Goal: Task Accomplishment & Management: Manage account settings

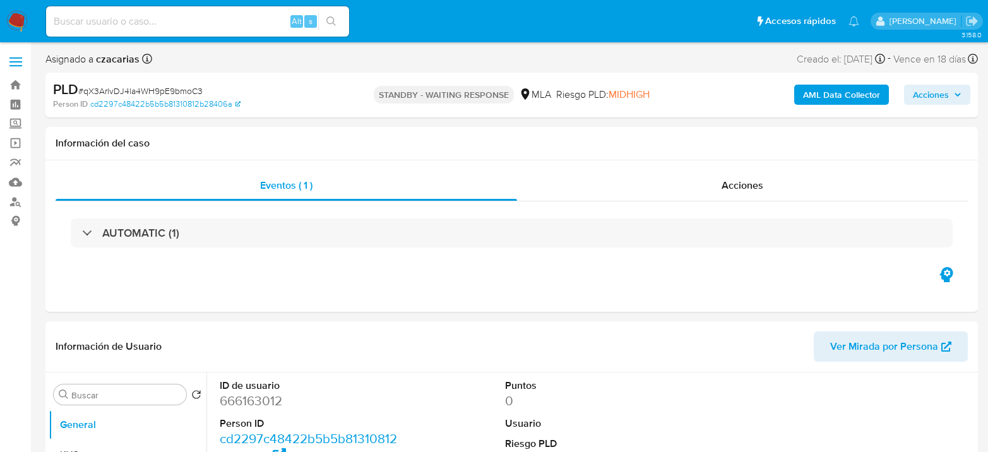
select select "10"
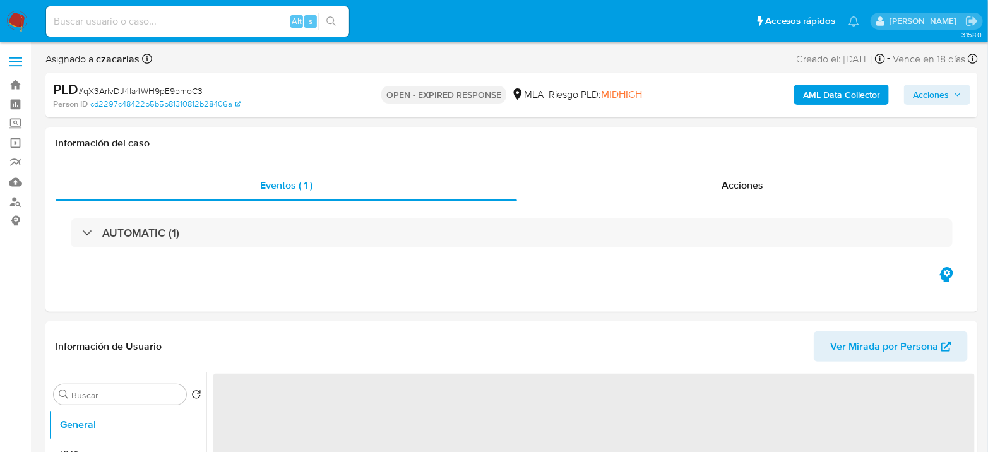
select select "10"
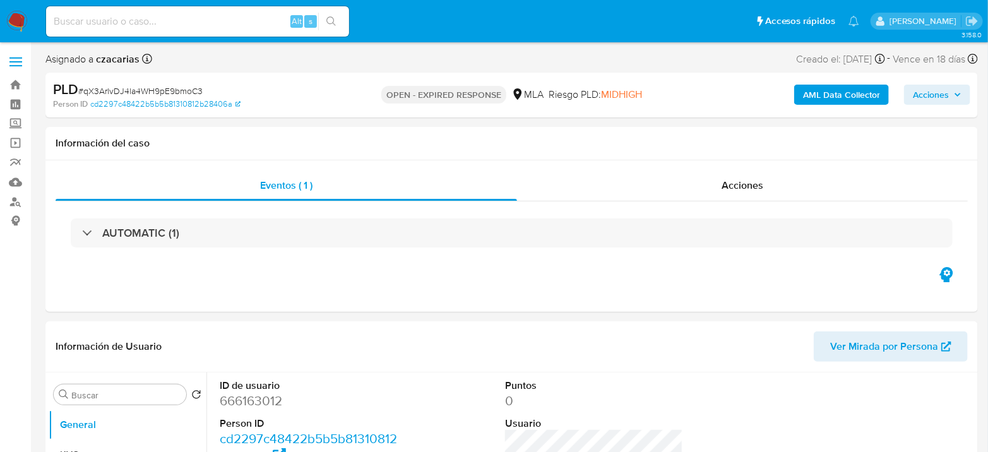
click at [186, 87] on span "# qX3ArlvDJ4la4WH9pE9bmoC3" at bounding box center [140, 91] width 124 height 13
copy span "qX3ArlvDJ4la4WH9pE9bmoC3"
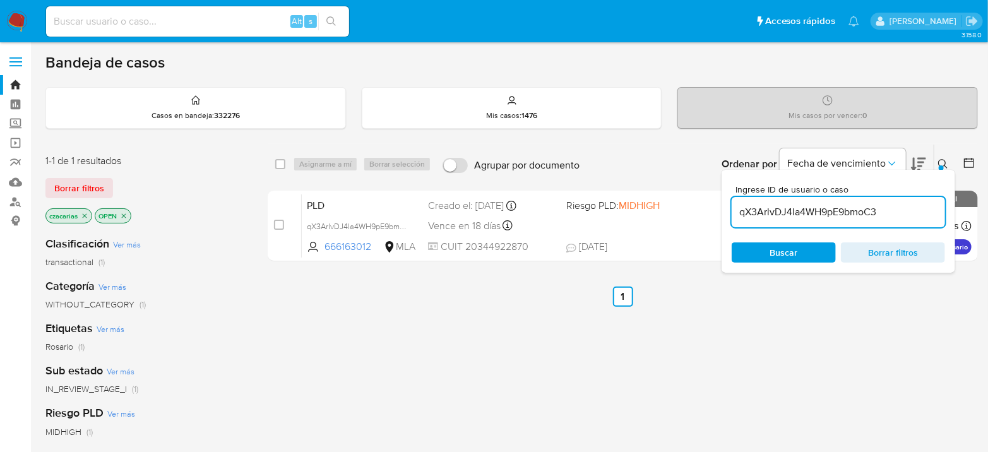
click at [806, 206] on input "qX3ArlvDJ4la4WH9pE9bmoC3" at bounding box center [838, 212] width 213 height 16
click at [806, 205] on input "qX3ArlvDJ4la4WH9pE9bmoC3" at bounding box center [838, 212] width 213 height 16
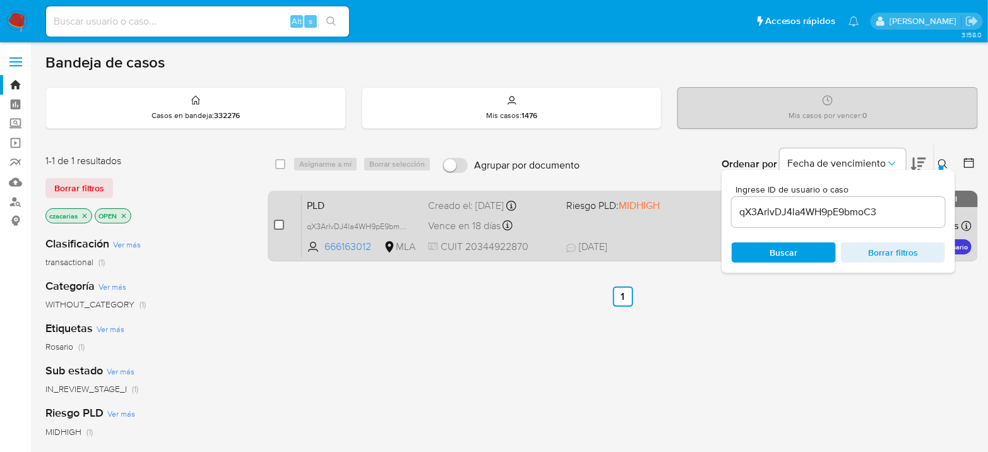
click at [277, 222] on input "checkbox" at bounding box center [279, 225] width 10 height 10
checkbox input "true"
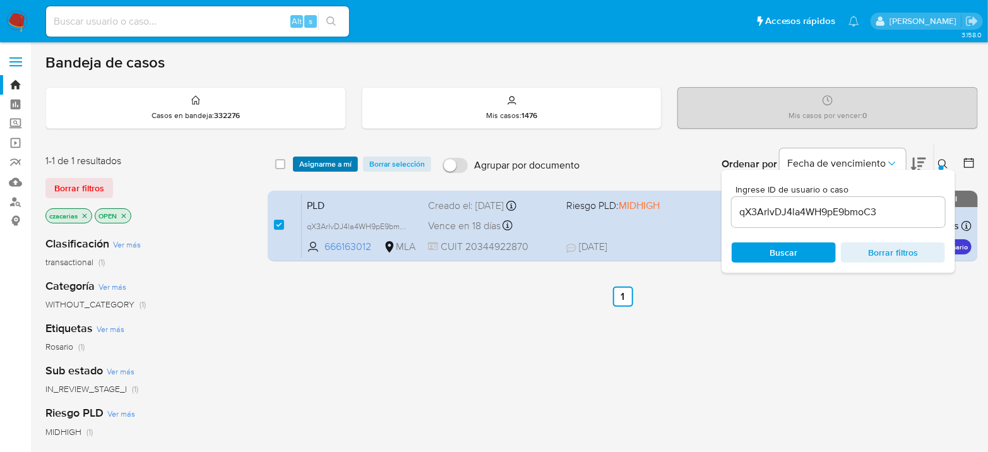
click at [332, 162] on span "Asignarme a mí" at bounding box center [325, 164] width 52 height 13
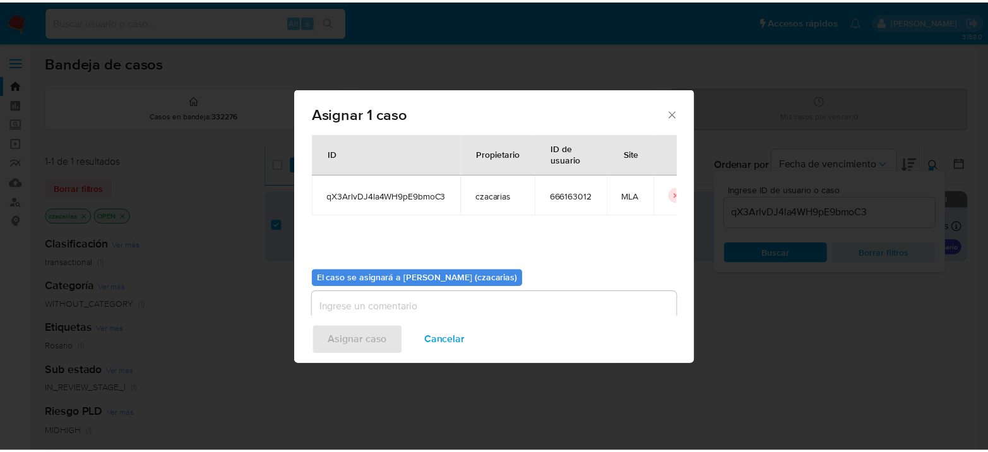
scroll to position [64, 0]
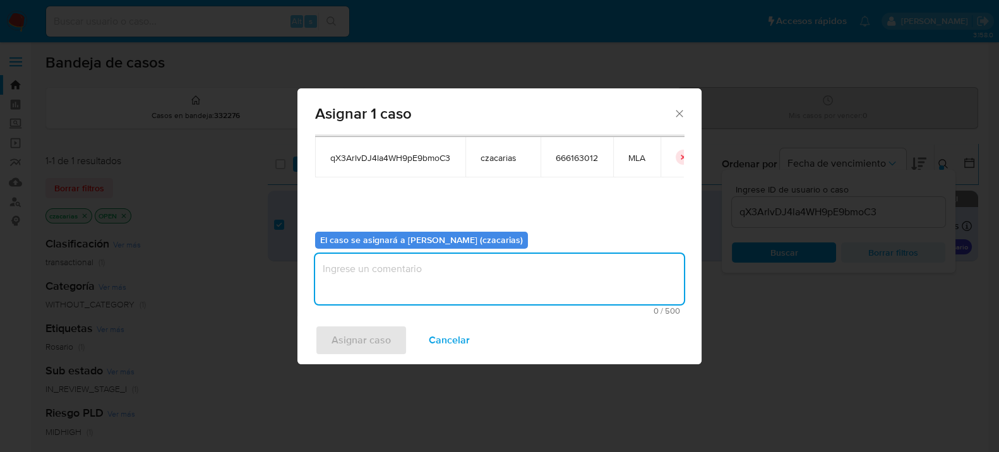
click at [445, 295] on textarea "assign-modal" at bounding box center [499, 279] width 369 height 51
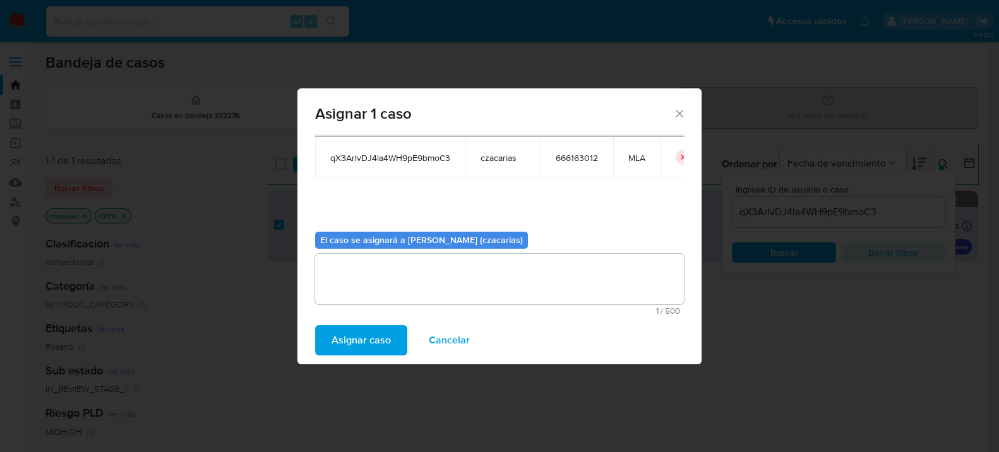
click at [357, 342] on span "Asignar caso" at bounding box center [361, 340] width 59 height 28
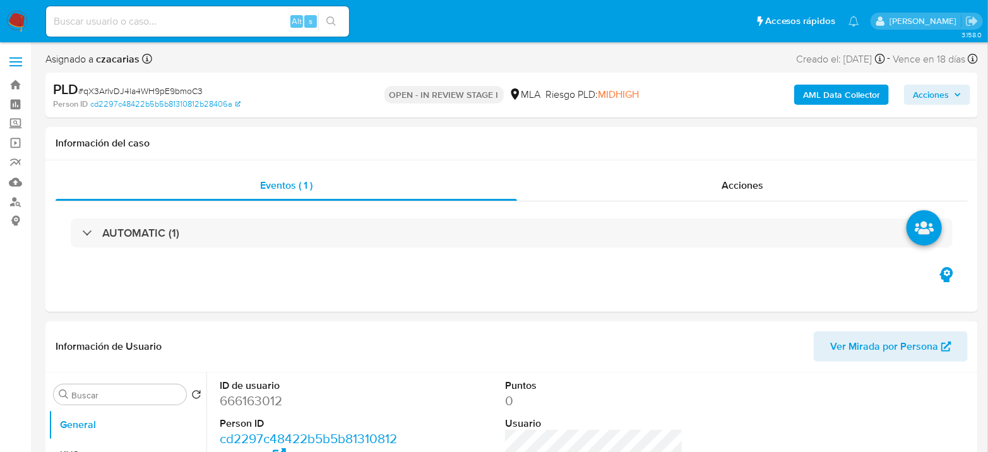
select select "10"
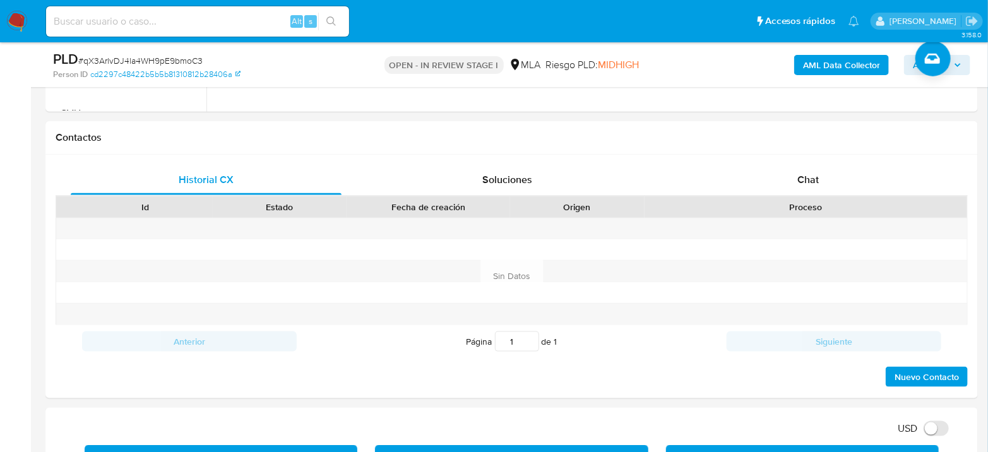
scroll to position [632, 0]
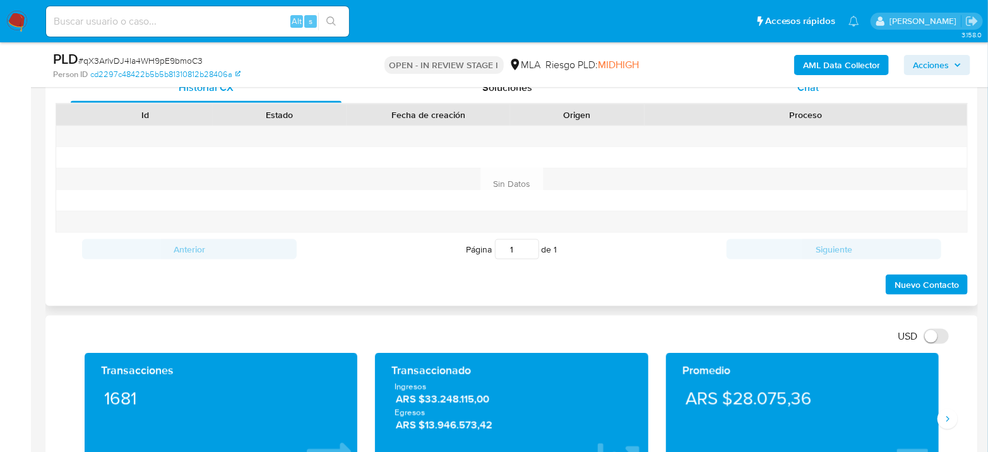
click at [787, 101] on div "Chat" at bounding box center [808, 88] width 271 height 30
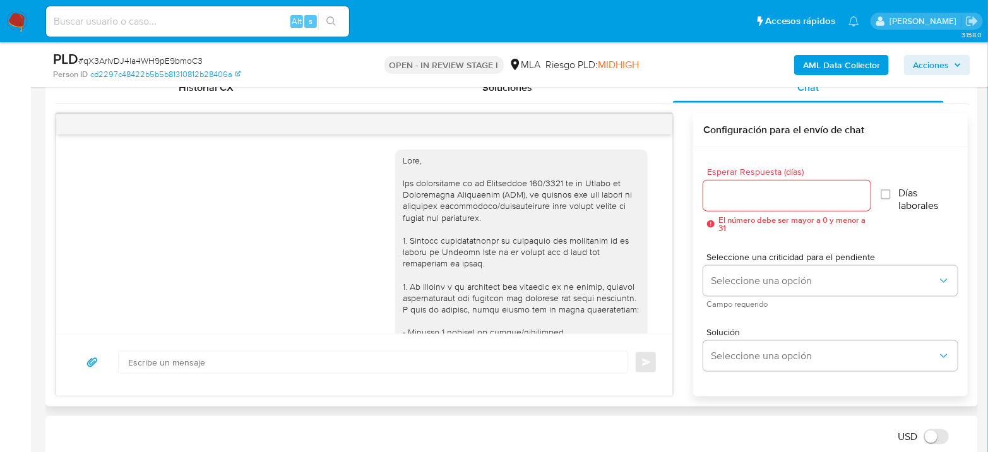
scroll to position [1576, 0]
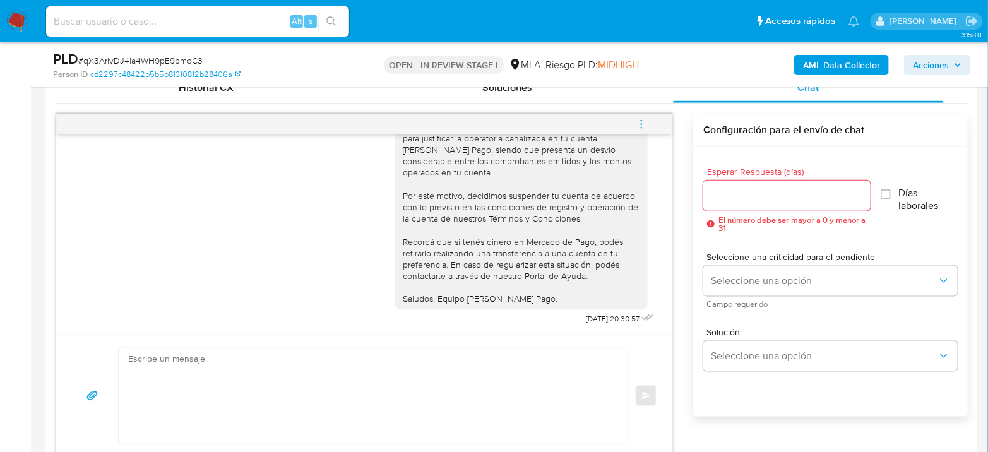
drag, startPoint x: 646, startPoint y: 127, endPoint x: 627, endPoint y: 131, distance: 19.3
click at [645, 127] on icon "menu-action" at bounding box center [641, 124] width 11 height 11
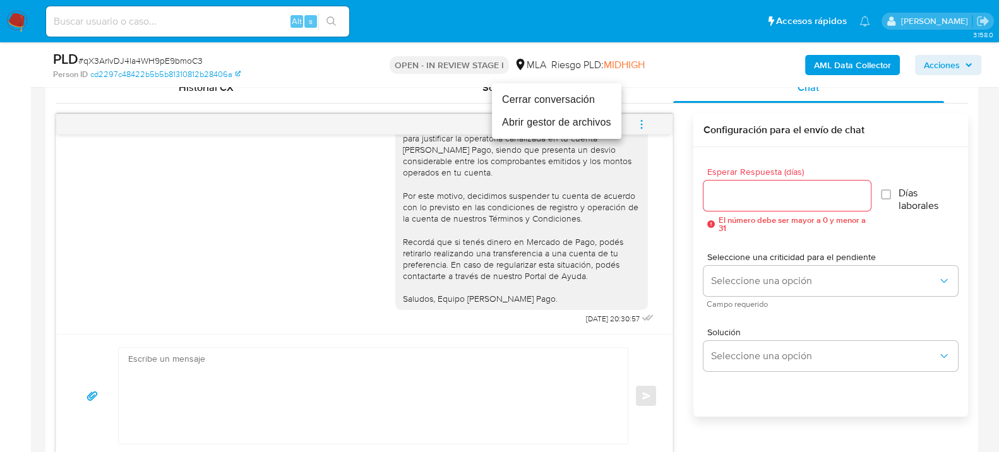
click at [534, 95] on li "Cerrar conversación" at bounding box center [556, 99] width 129 height 23
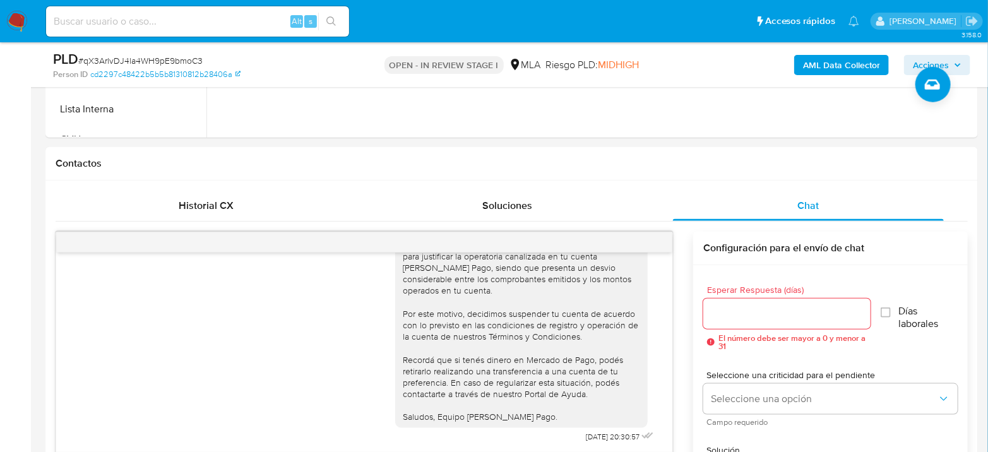
scroll to position [280, 0]
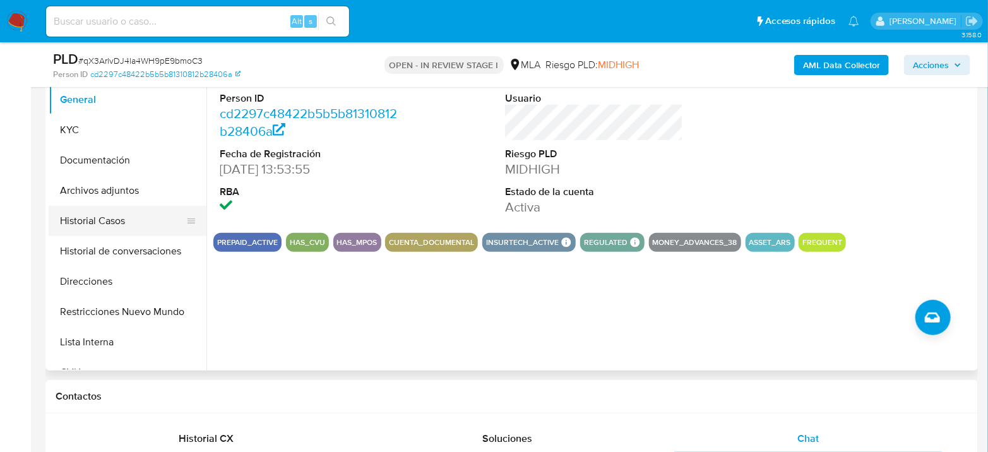
click at [132, 210] on button "Historial Casos" at bounding box center [123, 221] width 148 height 30
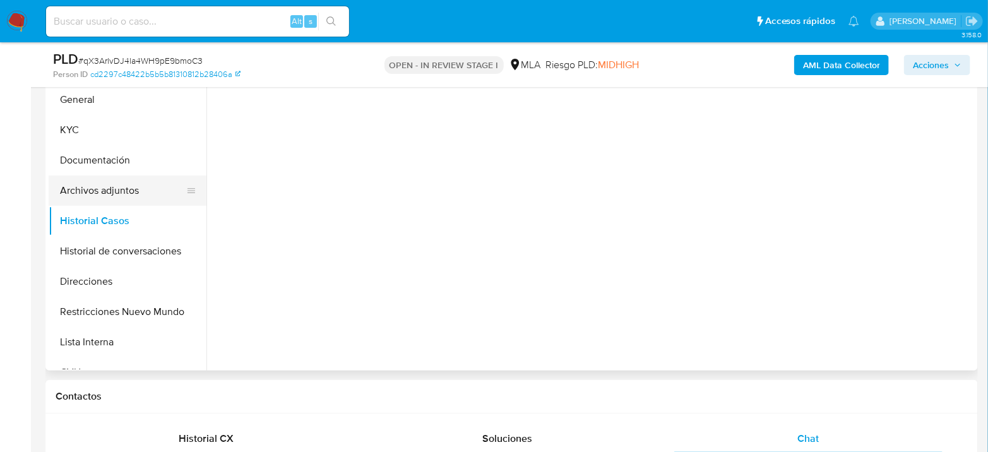
click at [132, 191] on button "Archivos adjuntos" at bounding box center [123, 191] width 148 height 30
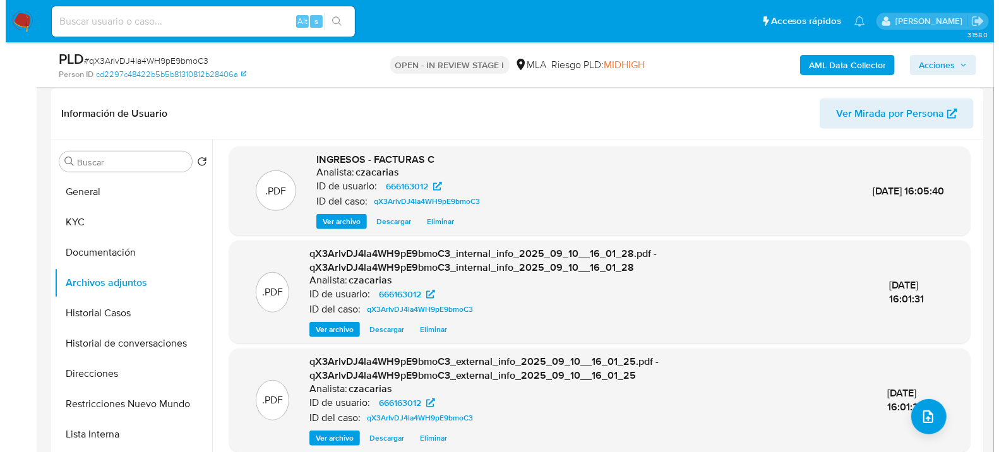
scroll to position [210, 0]
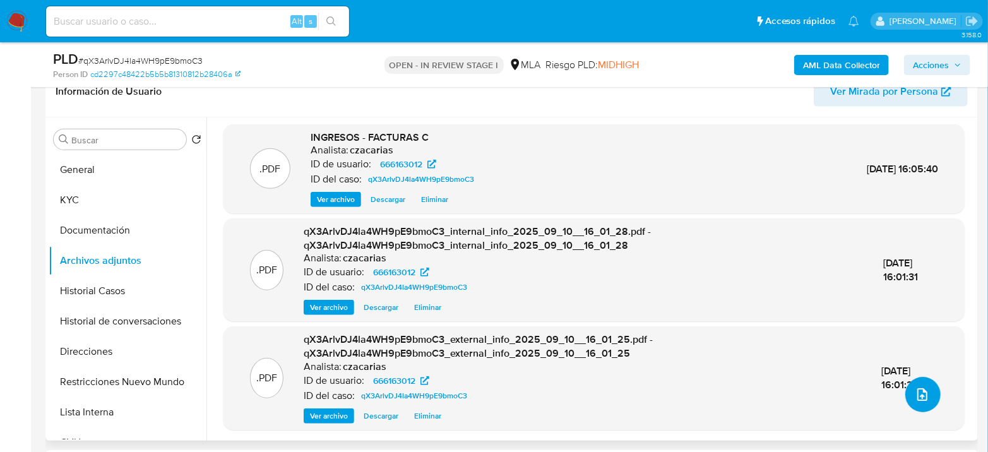
click at [921, 407] on button "upload-file" at bounding box center [923, 394] width 35 height 35
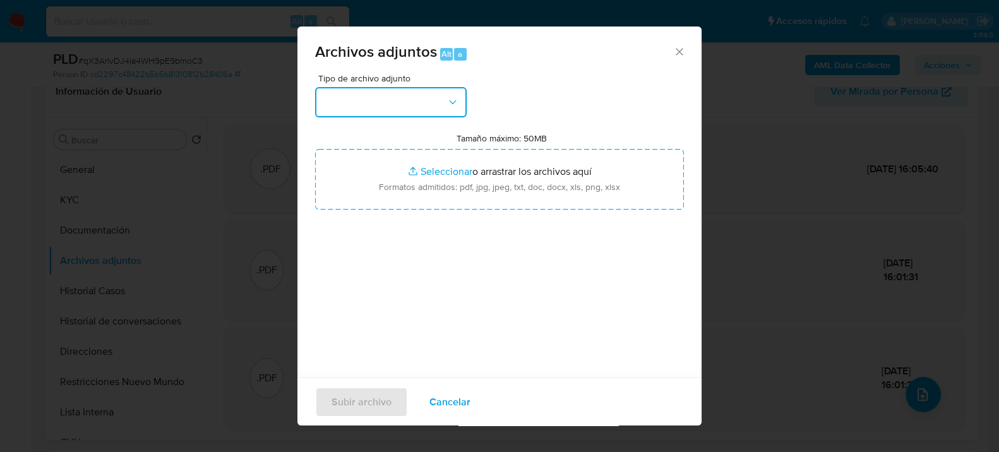
click at [414, 112] on button "button" at bounding box center [391, 102] width 152 height 30
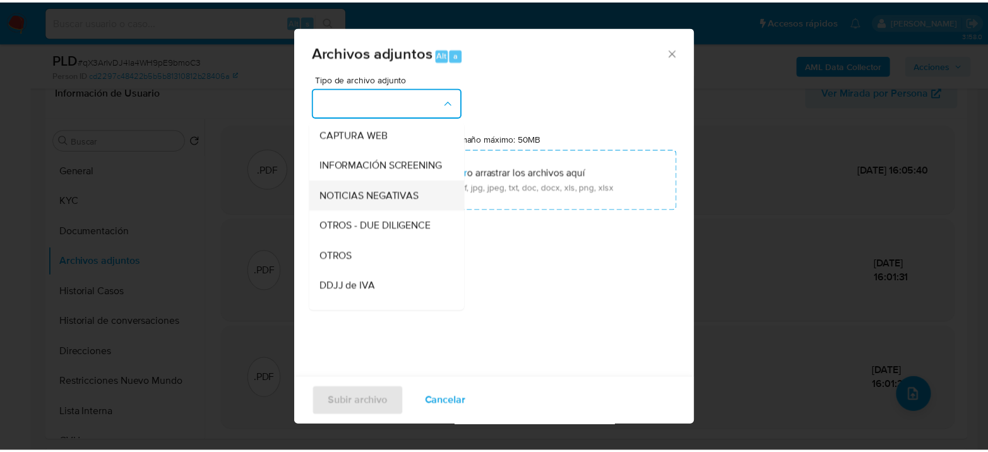
scroll to position [140, 0]
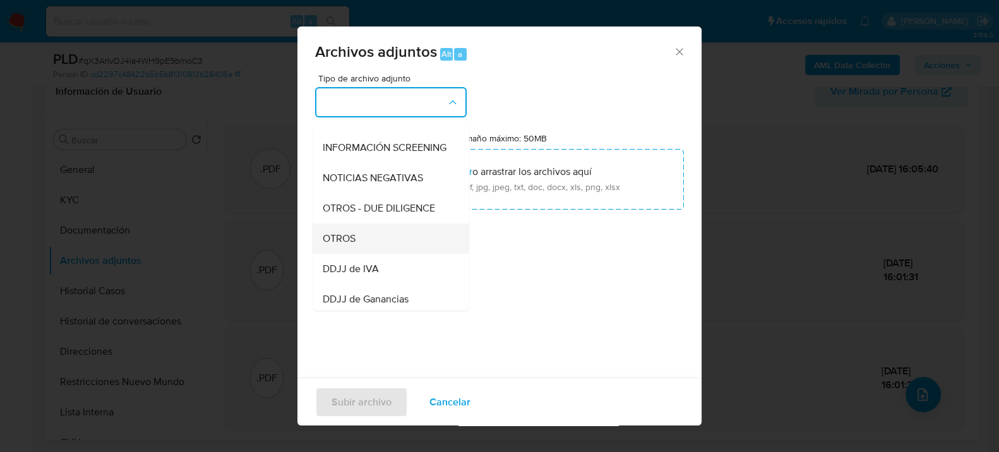
click at [369, 251] on div "OTROS" at bounding box center [387, 238] width 129 height 30
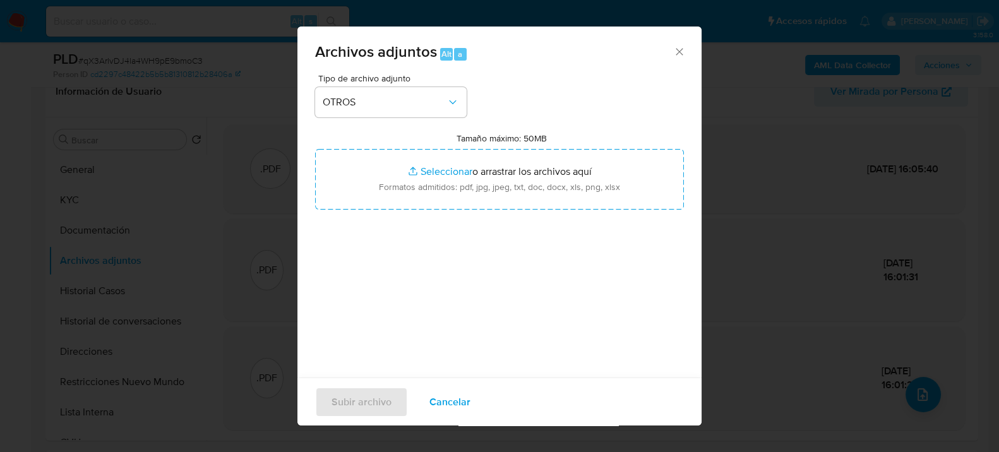
click at [447, 398] on span "Cancelar" at bounding box center [449, 402] width 41 height 28
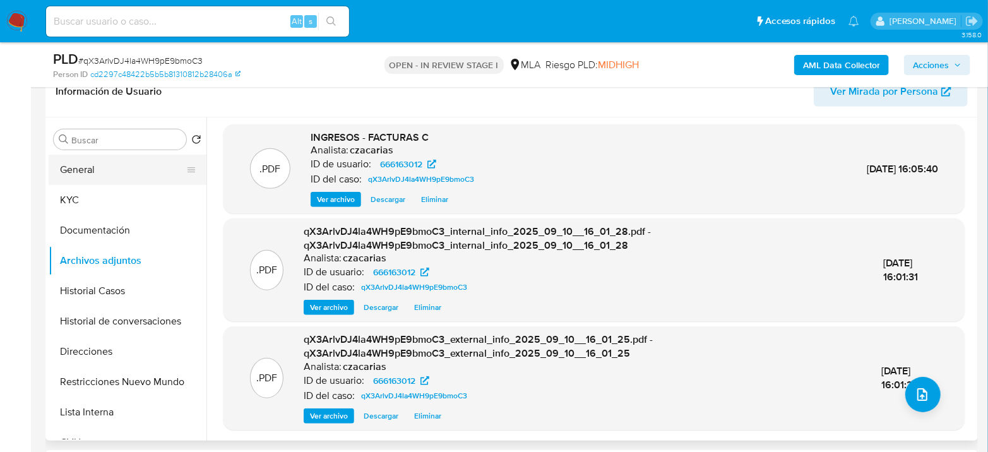
click at [87, 172] on button "General" at bounding box center [123, 170] width 148 height 30
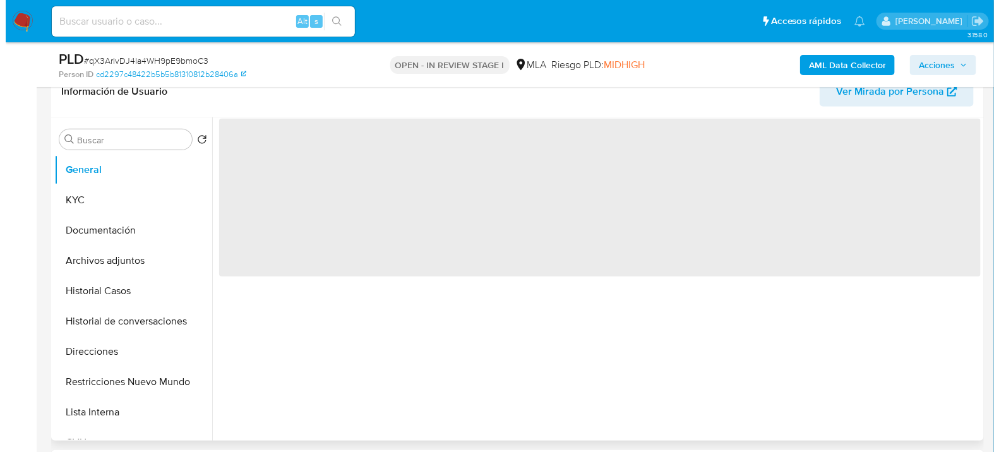
scroll to position [0, 0]
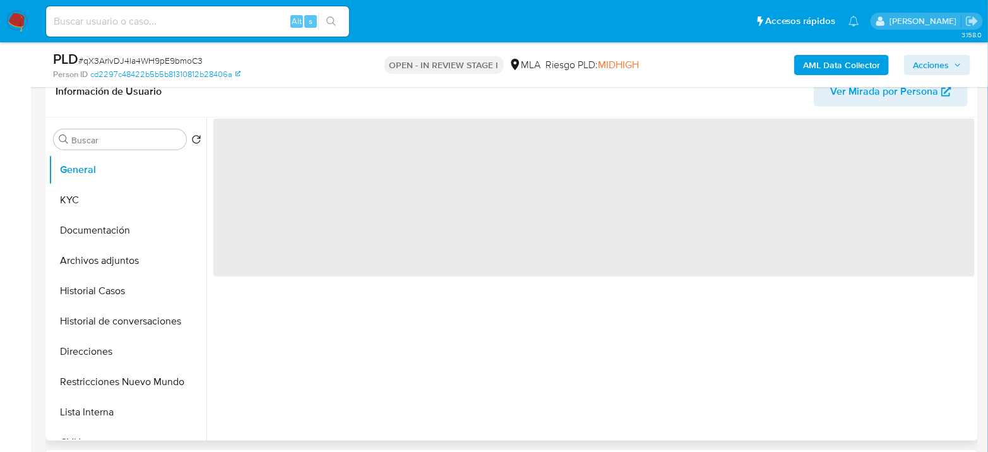
click at [261, 142] on span "‌" at bounding box center [594, 198] width 762 height 158
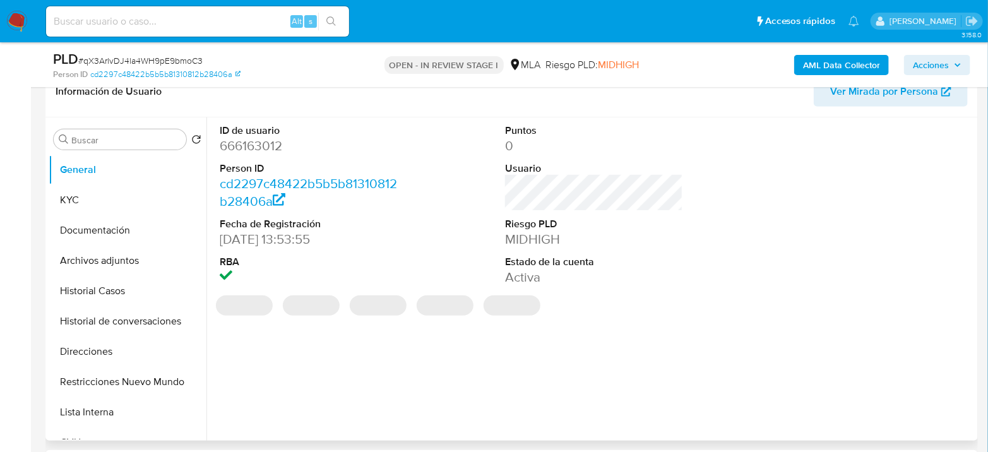
click at [252, 143] on dd "666163012" at bounding box center [309, 146] width 178 height 18
copy dd "666163012"
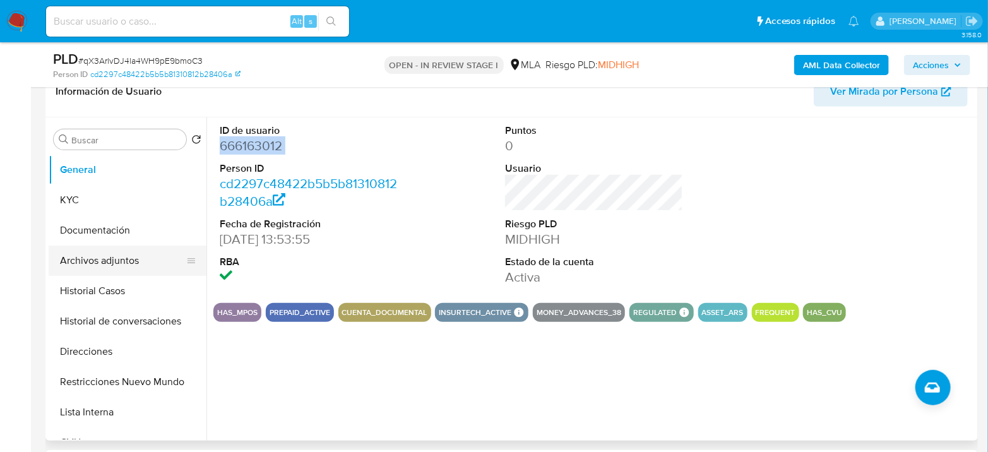
click at [97, 258] on button "Archivos adjuntos" at bounding box center [123, 261] width 148 height 30
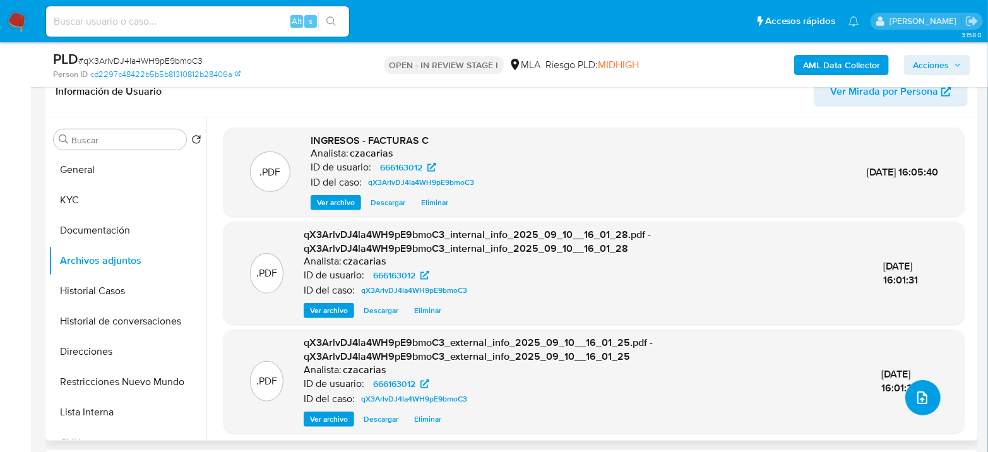
click at [906, 399] on button "upload-file" at bounding box center [923, 397] width 35 height 35
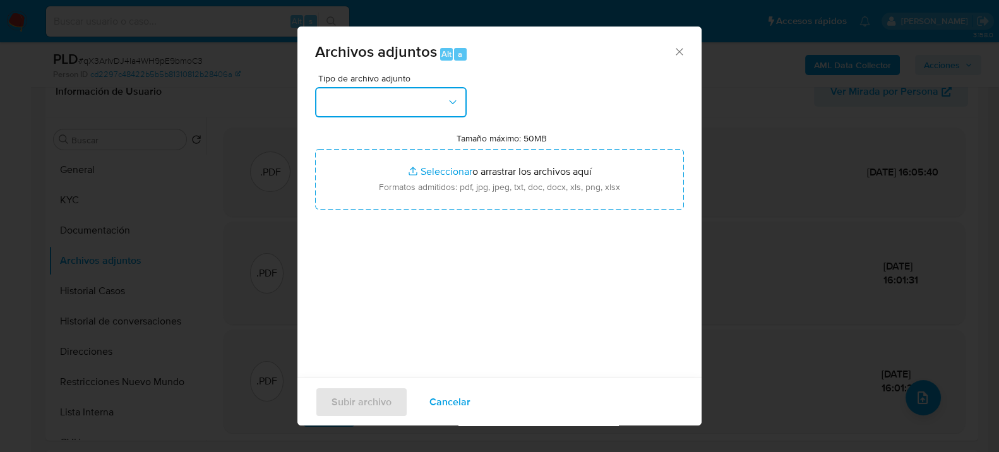
click at [388, 103] on button "button" at bounding box center [391, 102] width 152 height 30
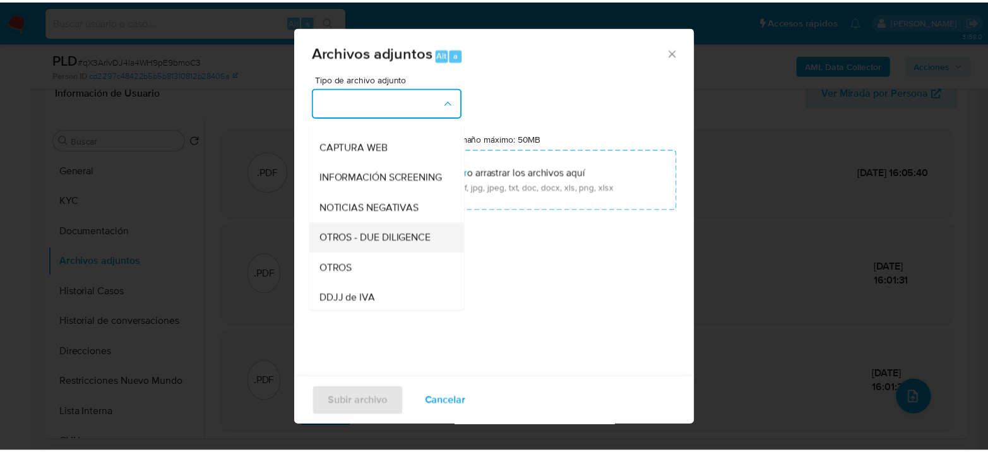
scroll to position [140, 0]
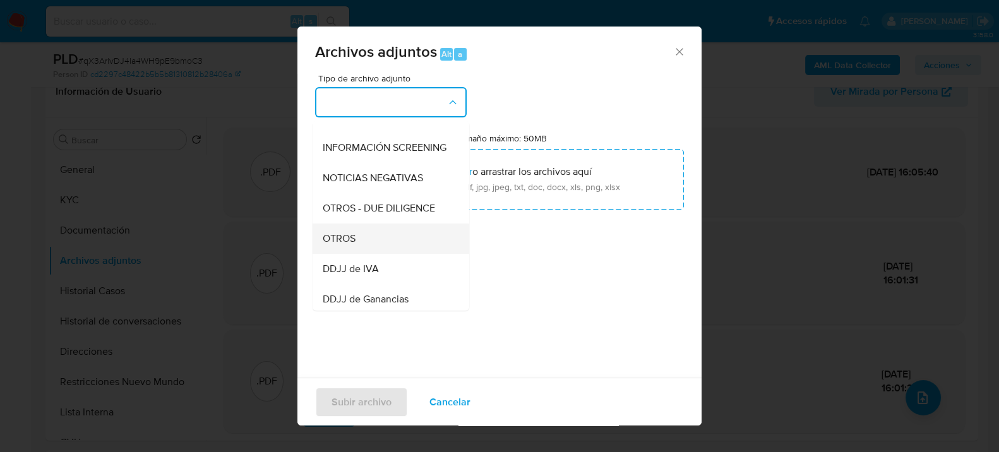
click at [343, 244] on span "OTROS" at bounding box center [339, 238] width 33 height 13
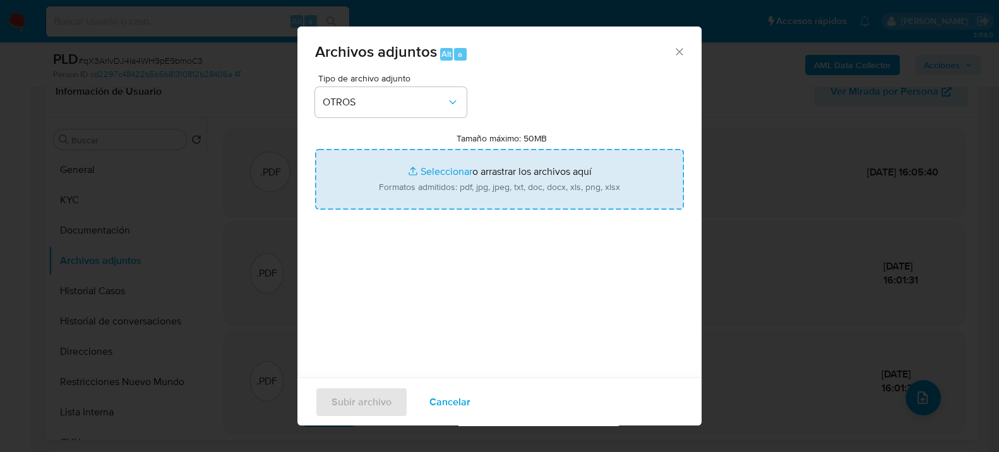
type input "C:\fakepath\Movimientos-666163012.xlsx"
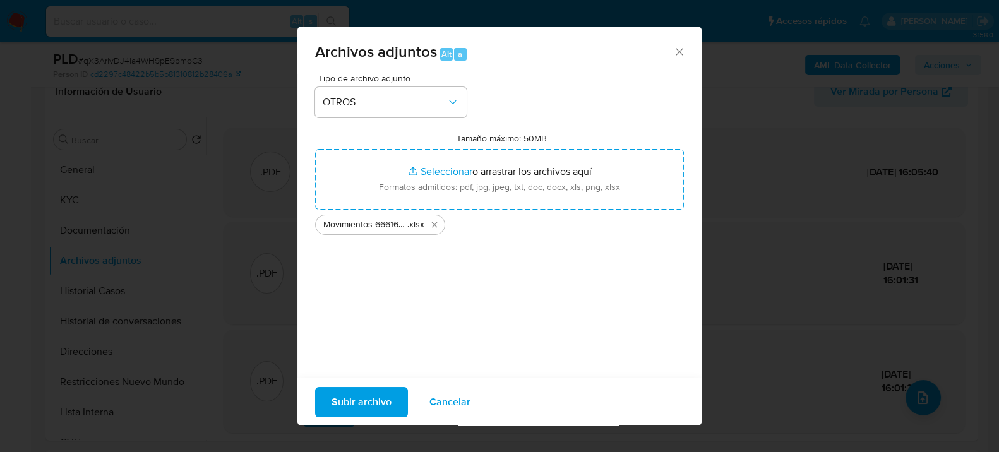
click at [350, 402] on span "Subir archivo" at bounding box center [362, 402] width 60 height 28
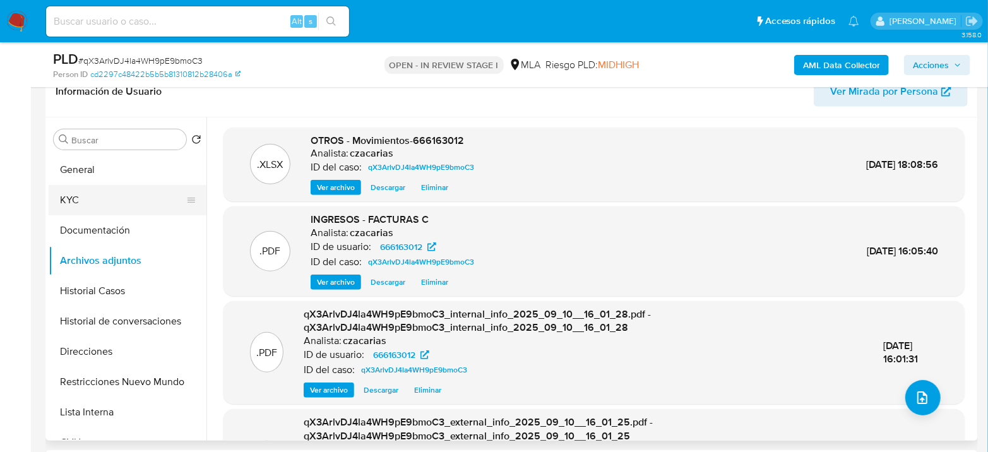
click at [82, 196] on button "KYC" at bounding box center [123, 200] width 148 height 30
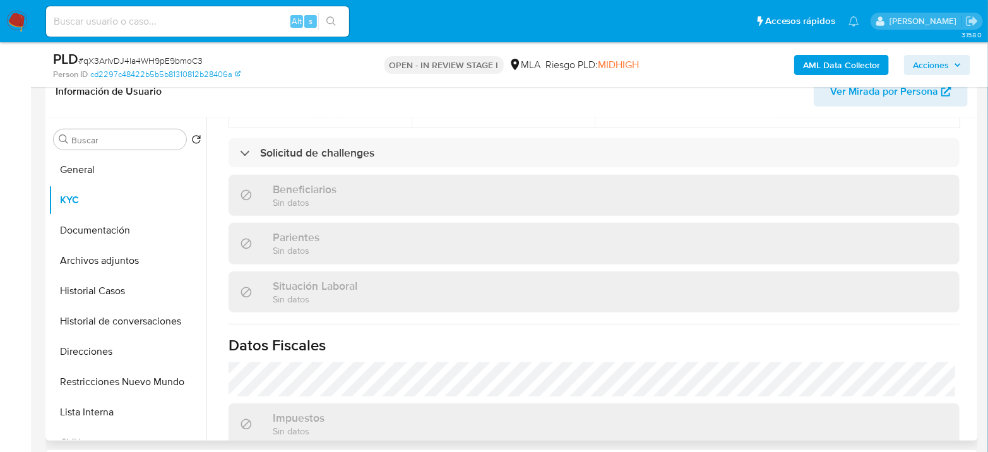
scroll to position [632, 0]
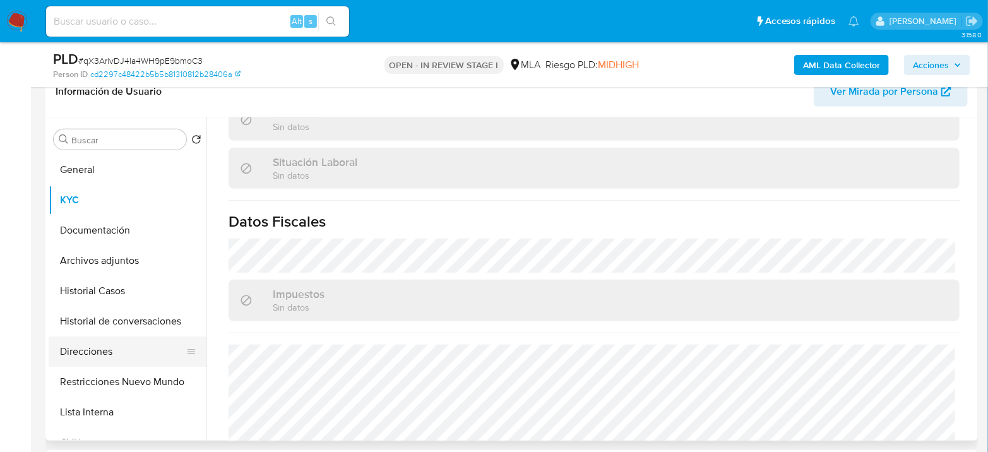
click at [116, 354] on button "Direcciones" at bounding box center [123, 352] width 148 height 30
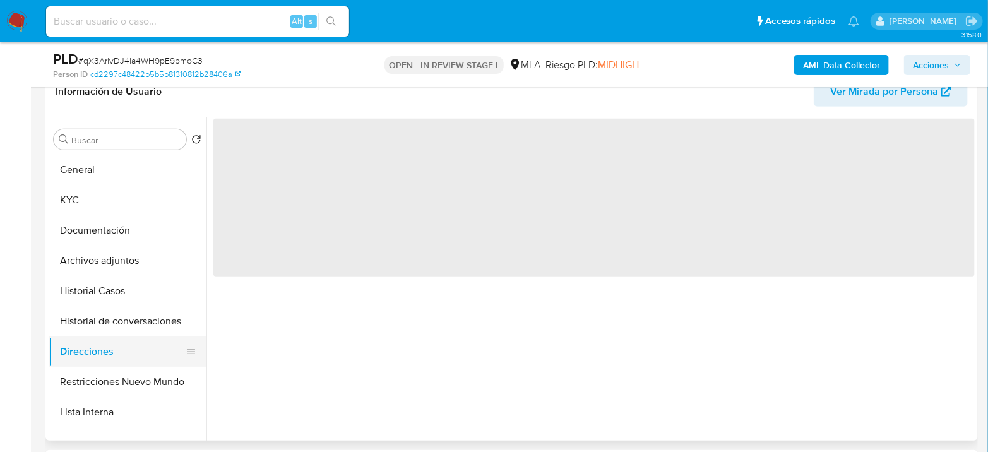
scroll to position [0, 0]
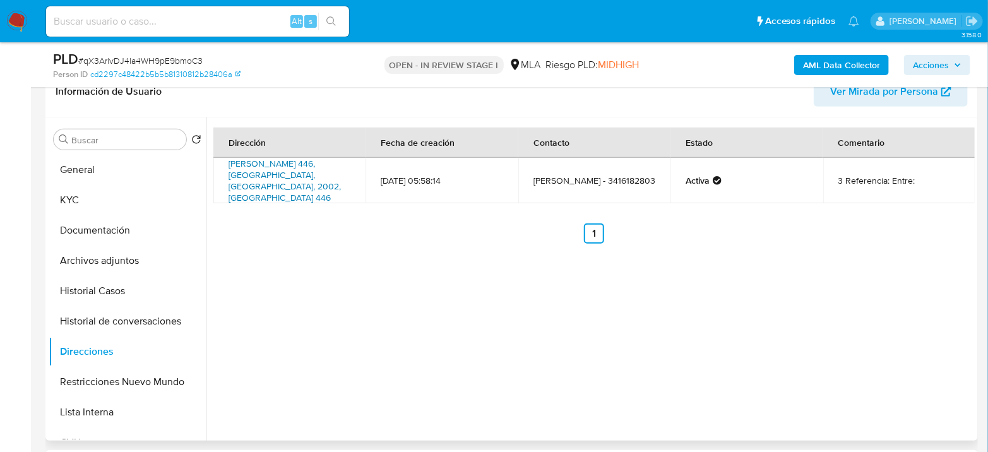
click at [280, 163] on link "Cafferata 446, Rosario, Santa Fe, 2002, Argentina 446" at bounding box center [285, 180] width 112 height 47
click at [117, 190] on button "KYC" at bounding box center [123, 200] width 148 height 30
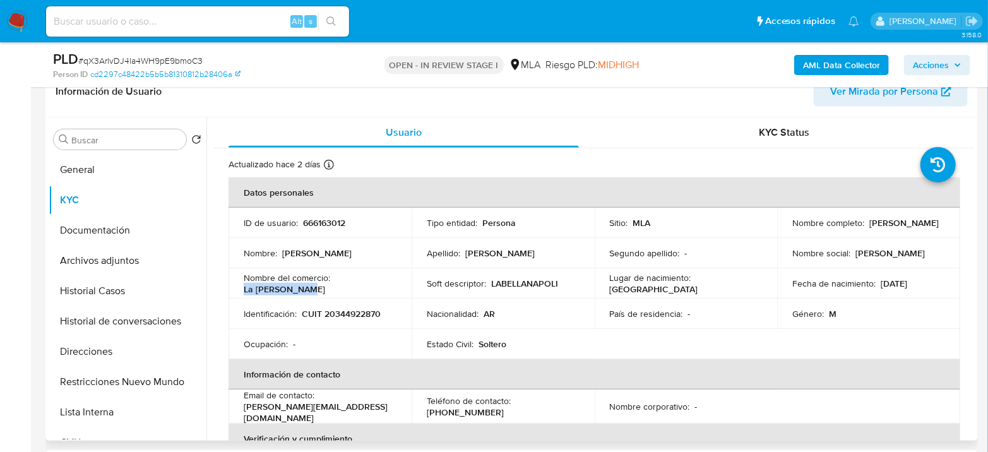
drag, startPoint x: 246, startPoint y: 289, endPoint x: 299, endPoint y: 288, distance: 53.7
click at [299, 288] on p "La bella napoli" at bounding box center [284, 289] width 81 height 11
drag, startPoint x: 299, startPoint y: 288, endPoint x: 237, endPoint y: 288, distance: 62.5
click at [237, 288] on td "Nombre del comercio : La bella napoli" at bounding box center [320, 283] width 183 height 30
copy p "La bella napoli"
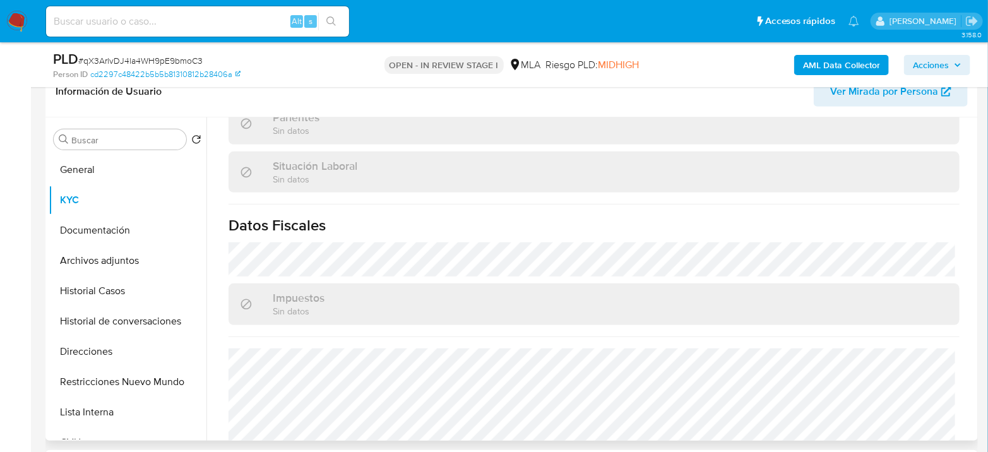
scroll to position [632, 0]
click at [97, 351] on button "Direcciones" at bounding box center [123, 352] width 148 height 30
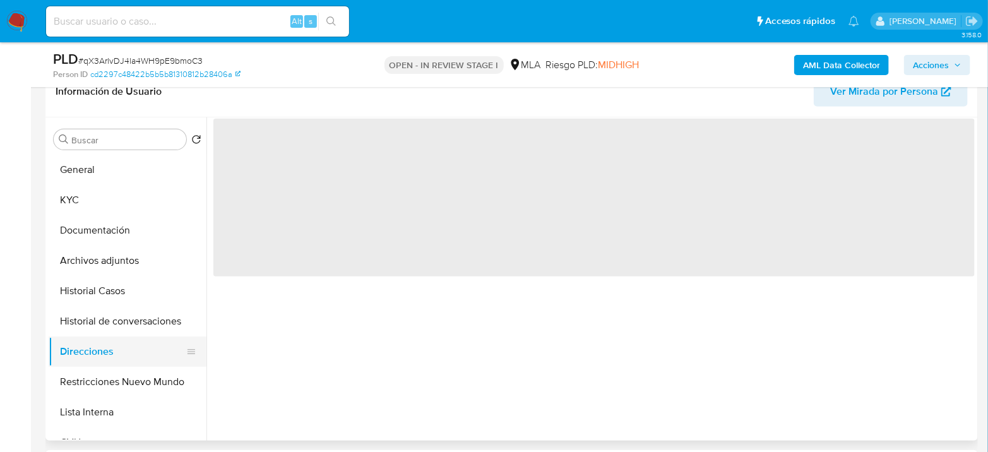
scroll to position [0, 0]
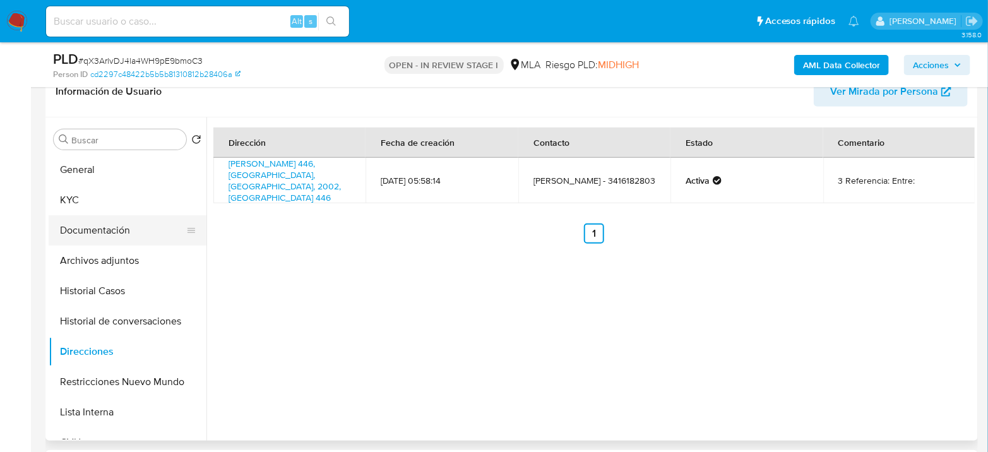
click at [98, 234] on button "Documentación" at bounding box center [123, 230] width 148 height 30
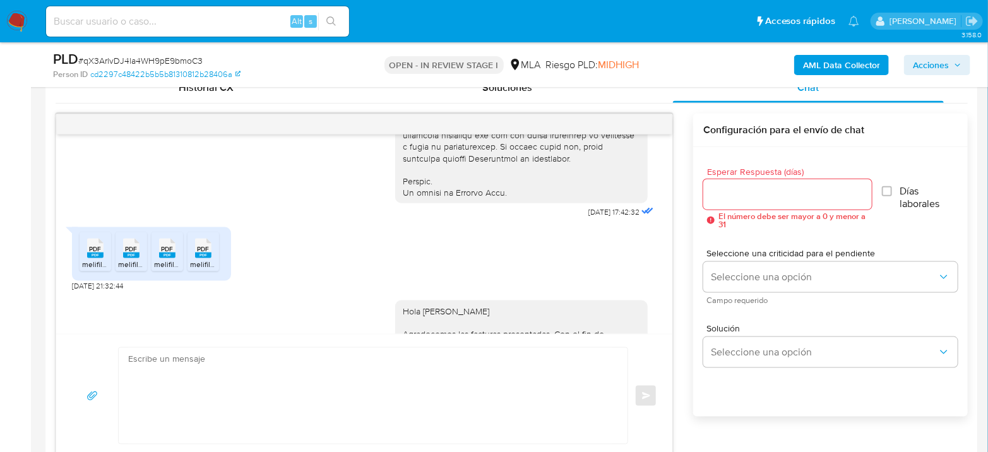
scroll to position [632, 0]
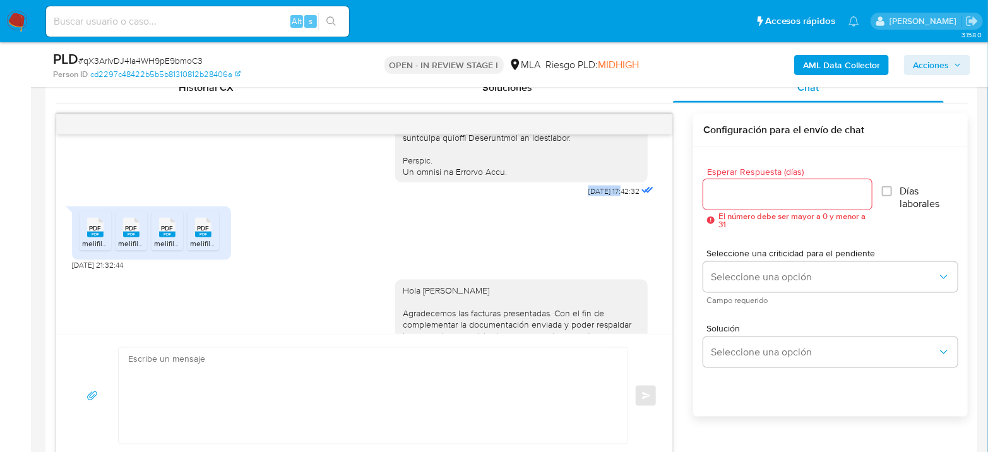
drag, startPoint x: 560, startPoint y: 213, endPoint x: 601, endPoint y: 216, distance: 41.2
copy span "18/08/2025"
click at [102, 237] on rect at bounding box center [95, 235] width 16 height 6
click at [129, 232] on span "PDF" at bounding box center [132, 228] width 12 height 8
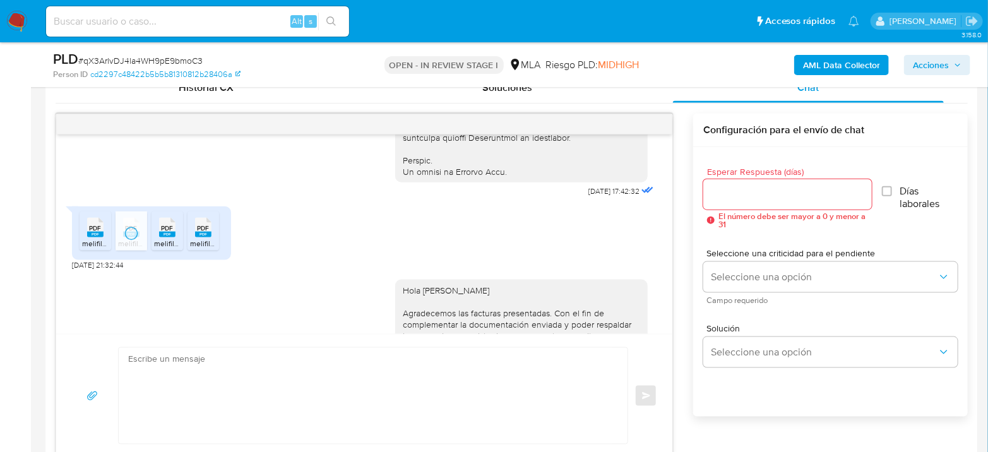
click at [159, 237] on rect at bounding box center [167, 235] width 16 height 6
click at [194, 239] on div "PDF PDF" at bounding box center [203, 226] width 27 height 25
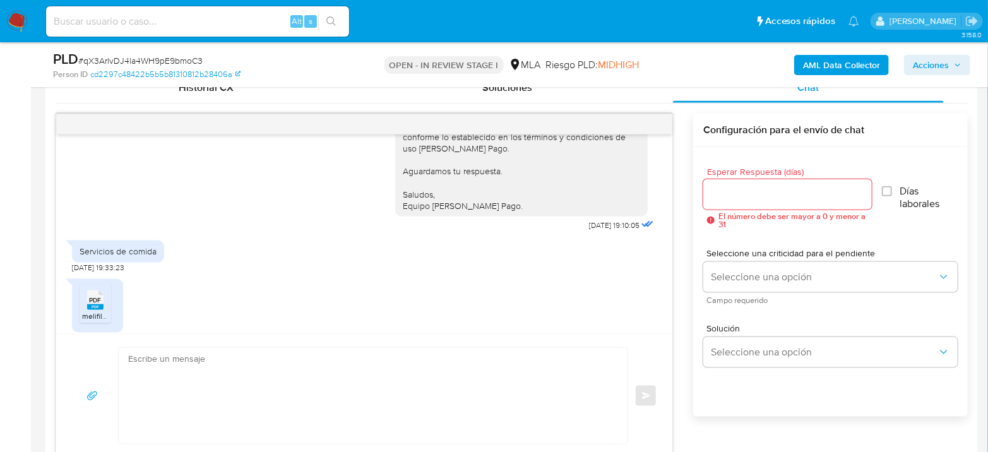
scroll to position [1192, 0]
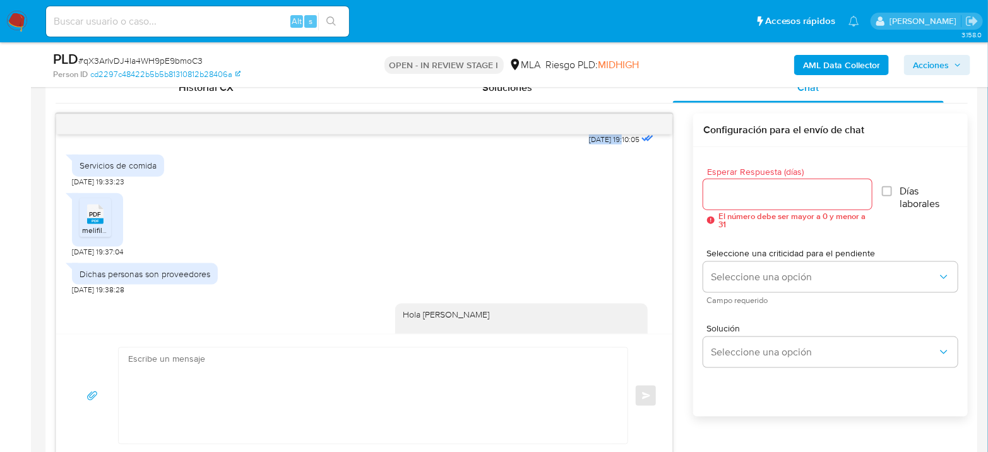
drag, startPoint x: 564, startPoint y: 254, endPoint x: 601, endPoint y: 257, distance: 36.8
copy span "10/09/2025"
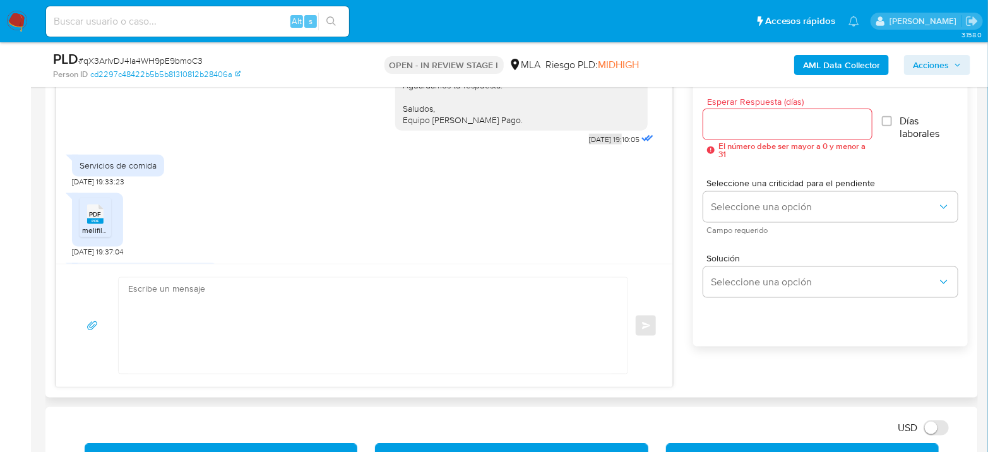
scroll to position [912, 0]
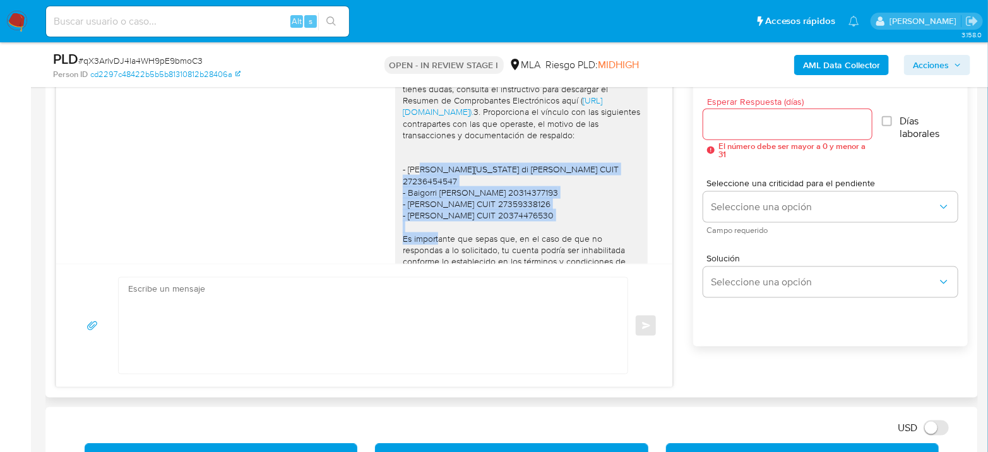
drag, startPoint x: 399, startPoint y: 216, endPoint x: 575, endPoint y: 248, distance: 179.1
click at [575, 248] on div "Hola Juan Manuel Simoncini Garcia Agradecemos las facturas presentadas. Con el …" at bounding box center [521, 135] width 237 height 402
copy div "Maria Virginia di Pinto CUIT 27236454547 - Baigorri Francisco Javier CUIT 20314…"
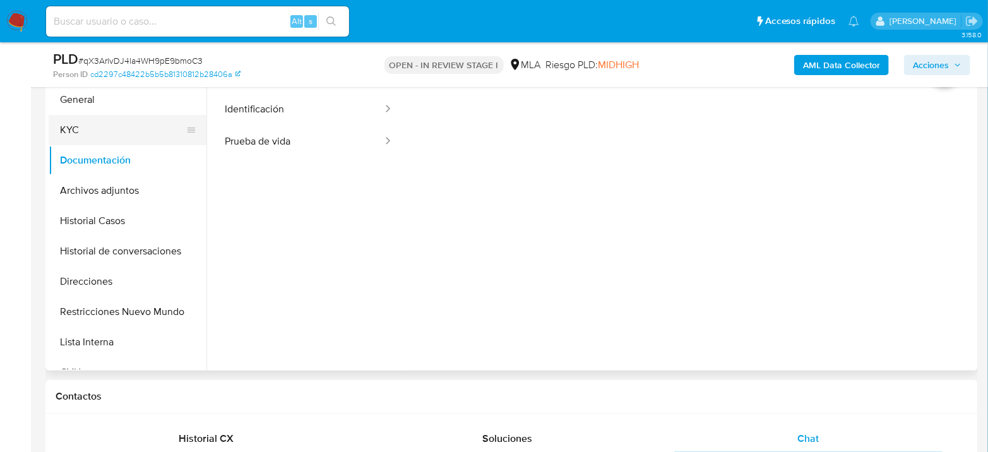
scroll to position [140, 0]
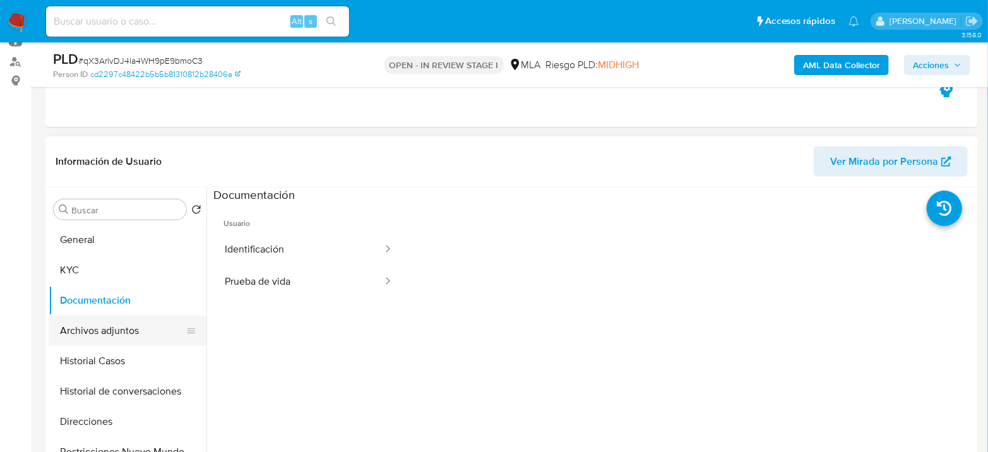
click at [128, 331] on button "Archivos adjuntos" at bounding box center [123, 331] width 148 height 30
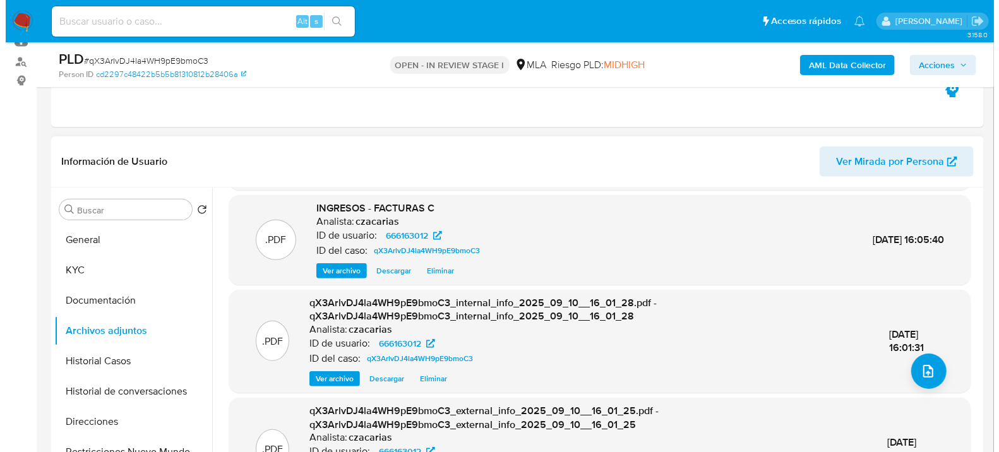
scroll to position [98, 0]
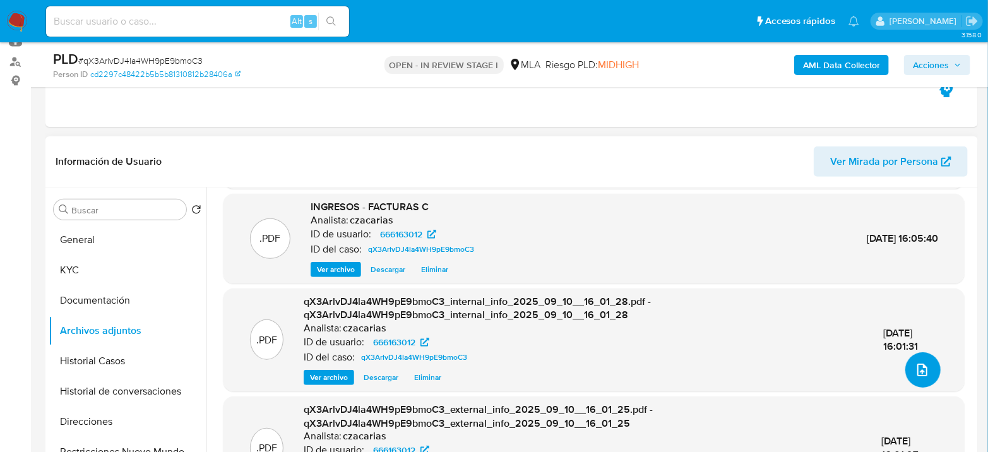
click at [915, 362] on span "upload-file" at bounding box center [922, 369] width 15 height 15
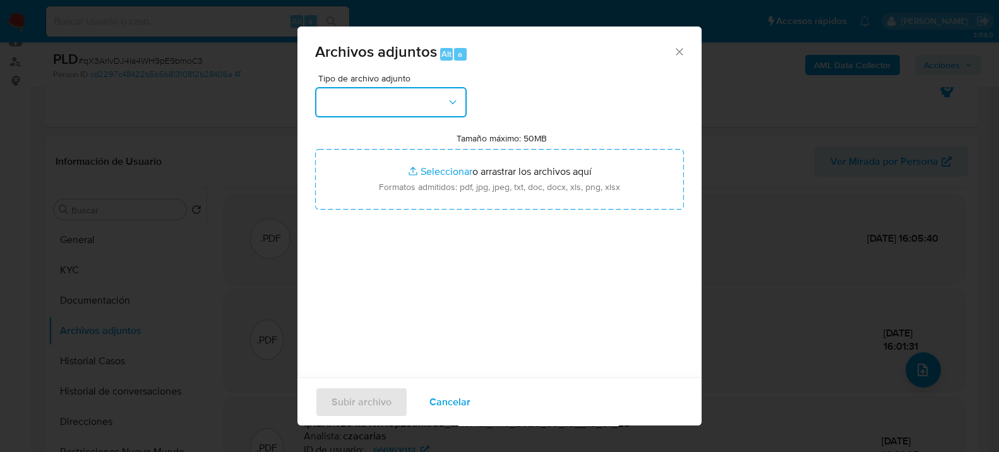
click at [404, 107] on button "button" at bounding box center [391, 102] width 152 height 30
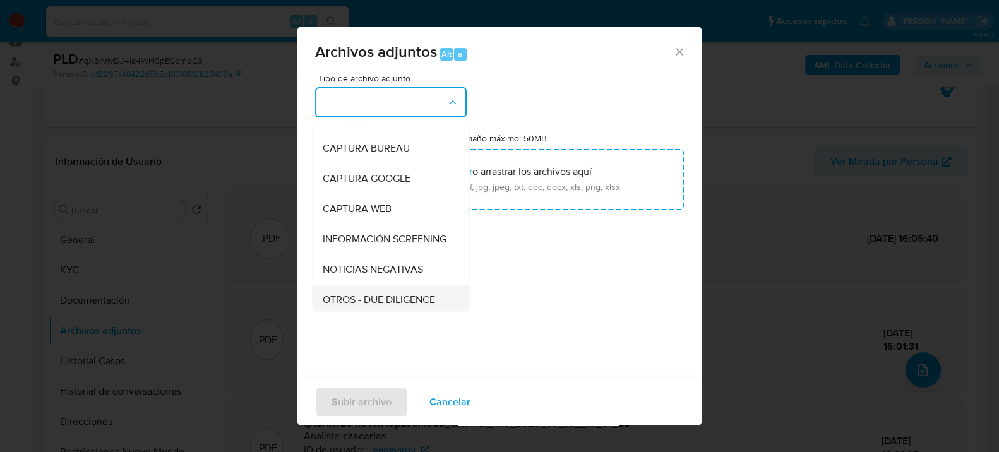
scroll to position [140, 0]
click at [349, 244] on span "OTROS" at bounding box center [339, 238] width 33 height 13
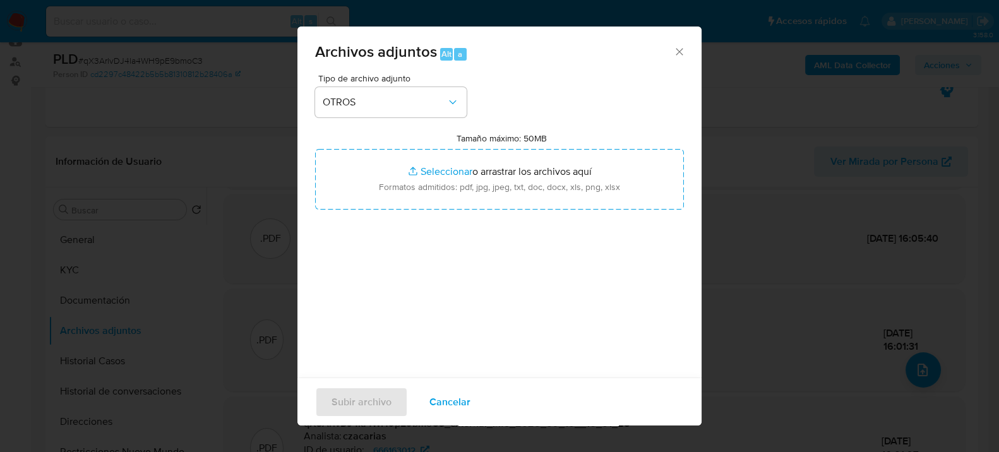
click at [448, 395] on span "Cancelar" at bounding box center [449, 402] width 41 height 28
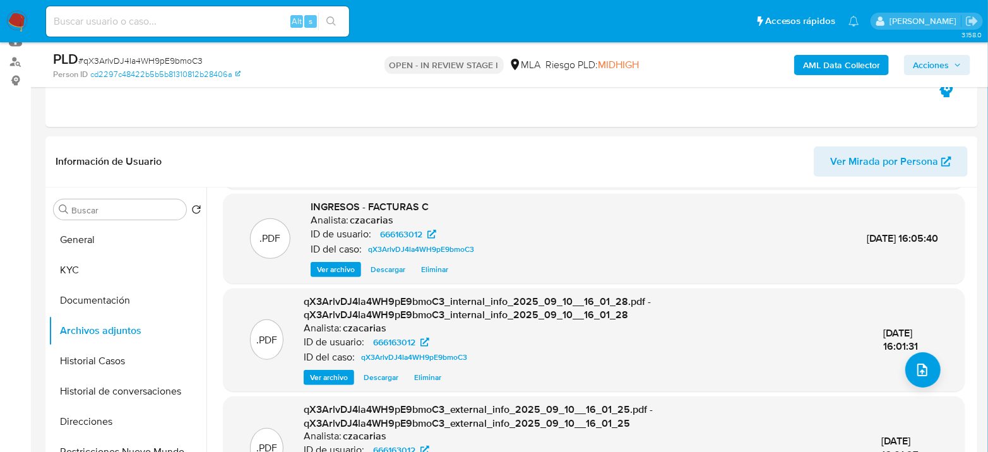
click at [137, 64] on span "# qX3ArlvDJ4la4WH9pE9bmoC3" at bounding box center [140, 60] width 124 height 13
copy span "qX3ArlvDJ4la4WH9pE9bmoC3"
click at [923, 371] on icon "upload-file" at bounding box center [922, 369] width 15 height 15
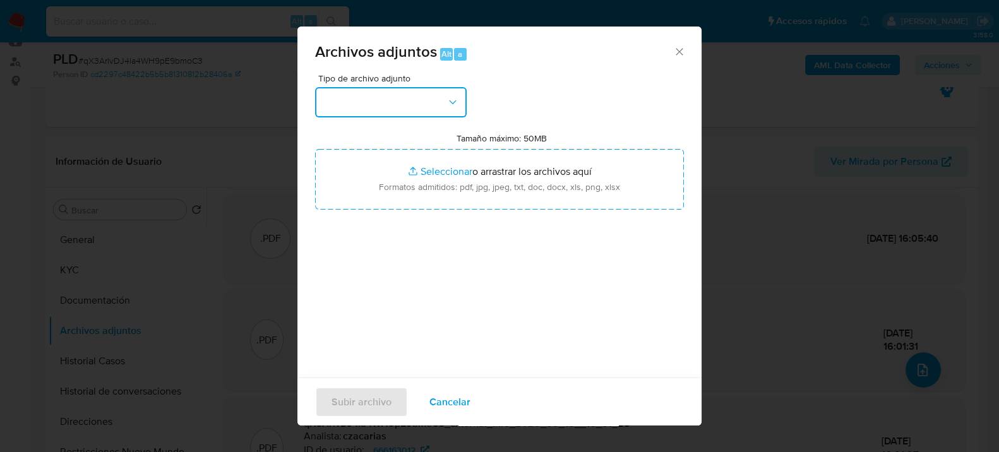
click at [397, 98] on button "button" at bounding box center [391, 102] width 152 height 30
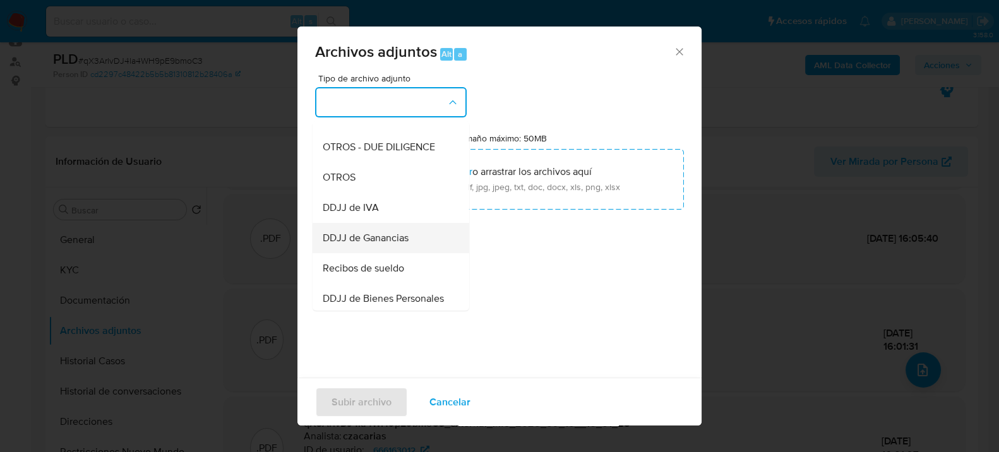
scroll to position [210, 0]
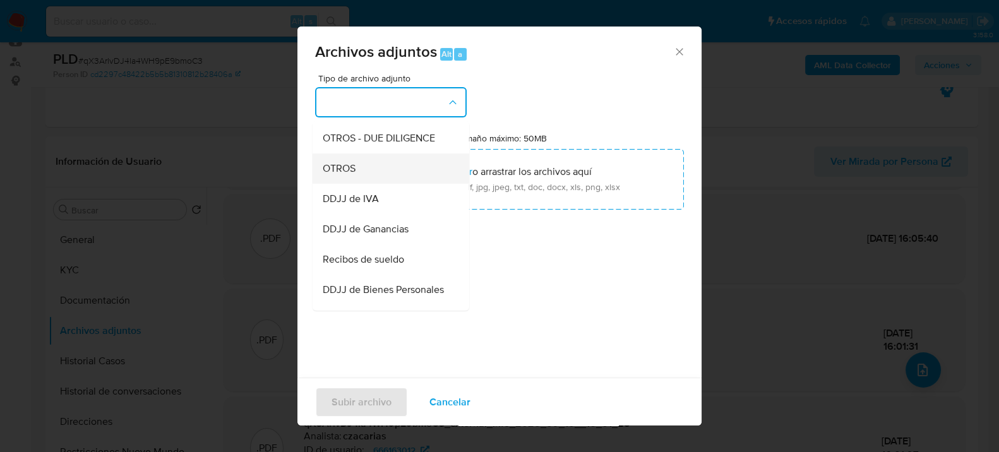
click at [355, 174] on span "OTROS" at bounding box center [339, 168] width 33 height 13
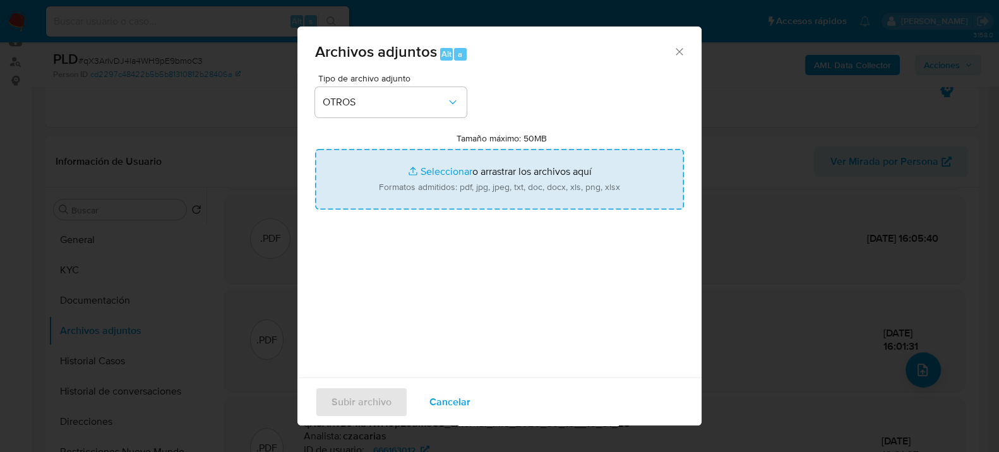
type input "C:\fakepath\Caselog qX3ArlvDJ4la4WH9pE9bmoC3_2025_08_19_15_38_33.docx"
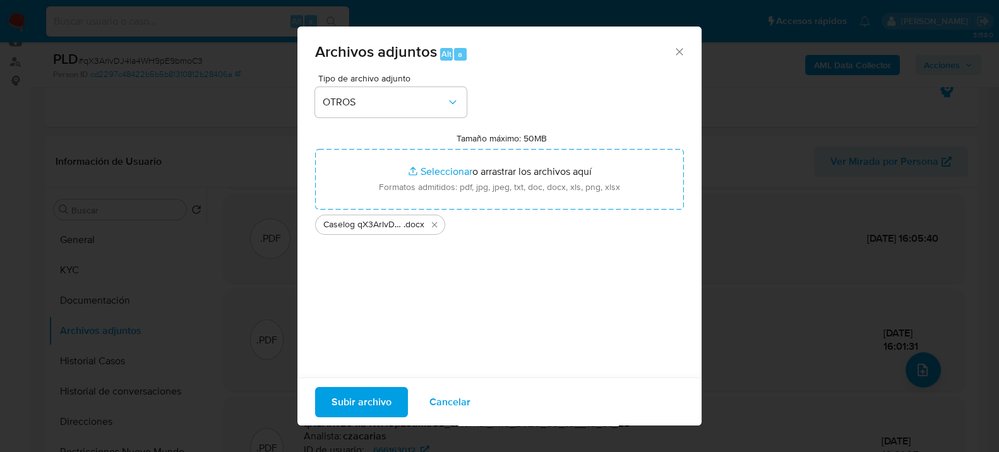
click at [371, 396] on span "Subir archivo" at bounding box center [362, 402] width 60 height 28
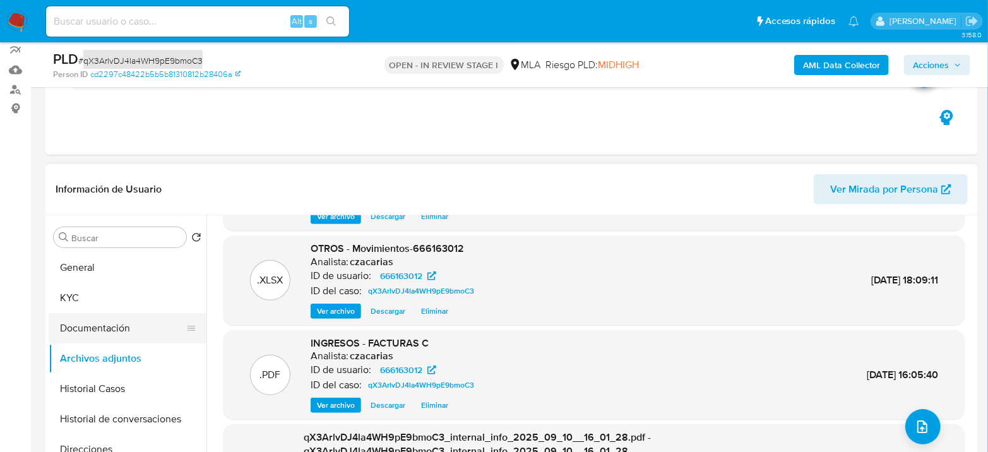
scroll to position [111, 0]
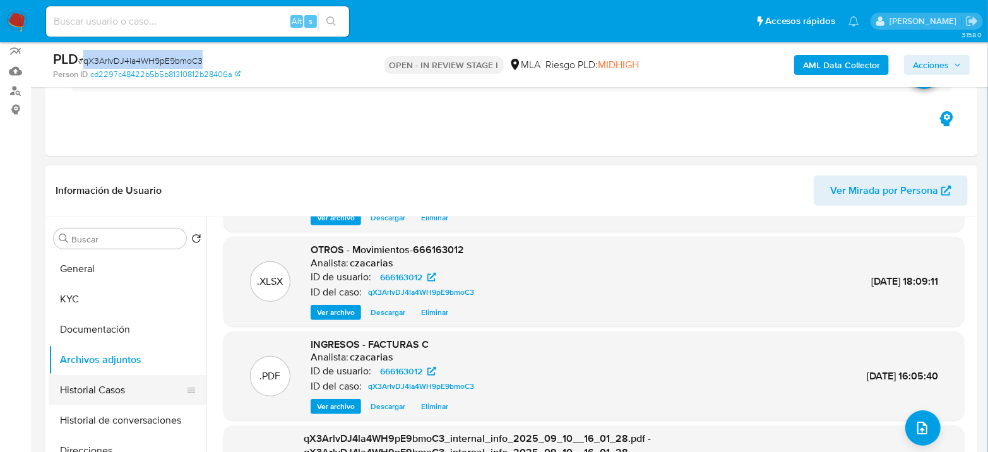
click at [81, 388] on button "Historial Casos" at bounding box center [123, 390] width 148 height 30
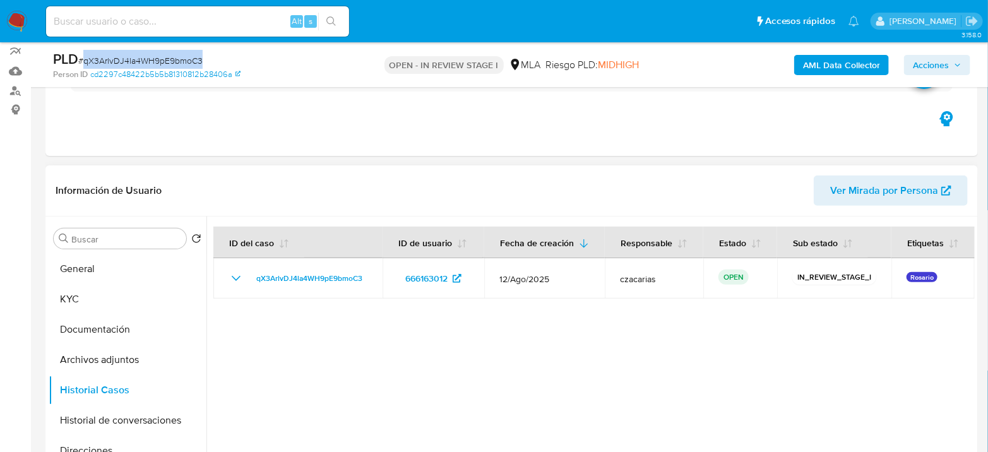
scroll to position [182, 0]
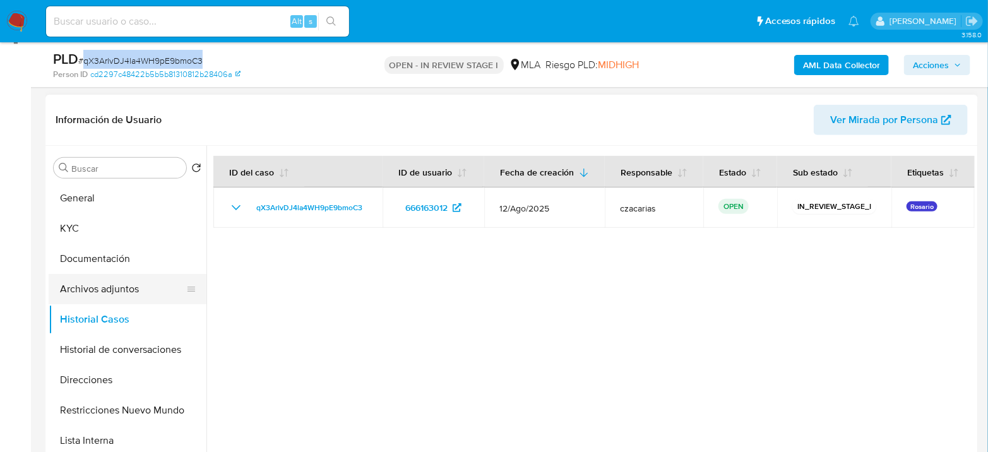
click at [126, 280] on button "Archivos adjuntos" at bounding box center [123, 289] width 148 height 30
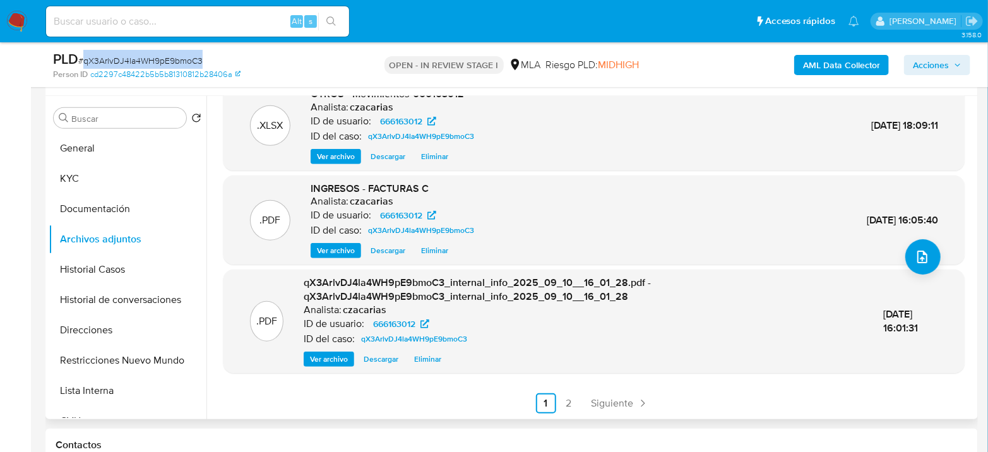
scroll to position [322, 0]
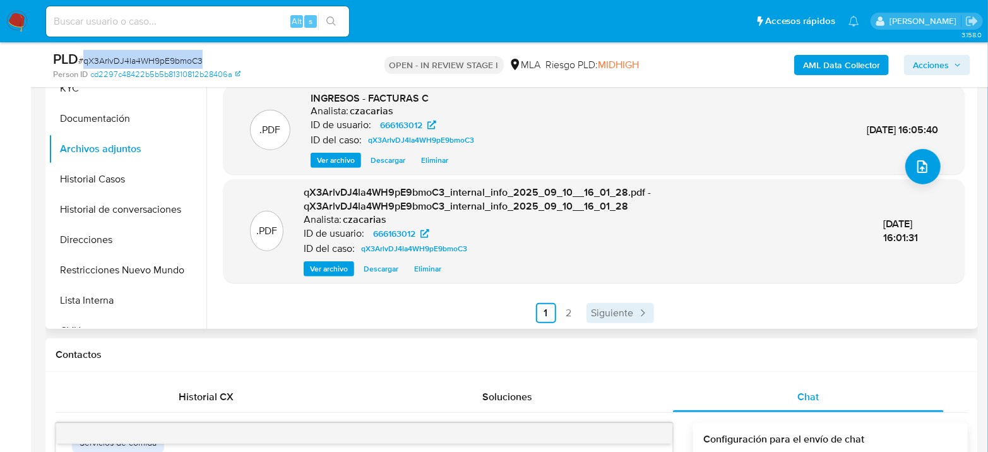
click at [596, 314] on span "Siguiente" at bounding box center [613, 313] width 42 height 10
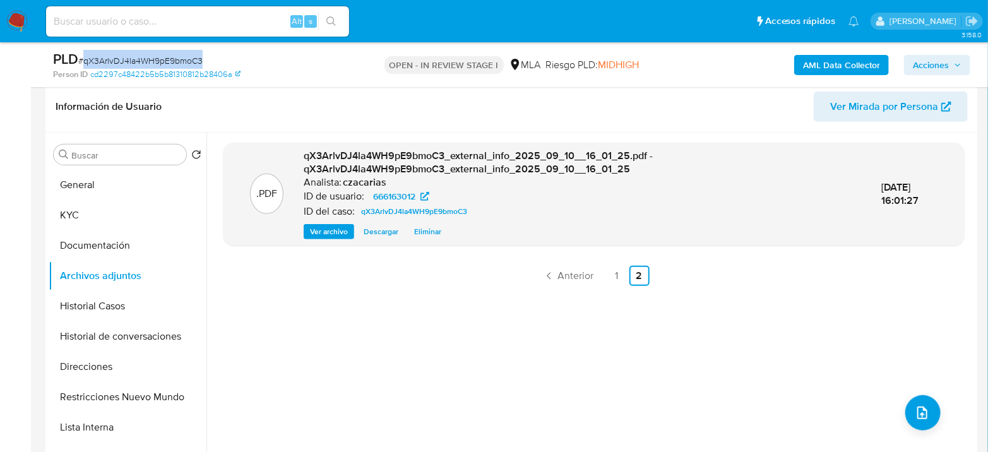
scroll to position [182, 0]
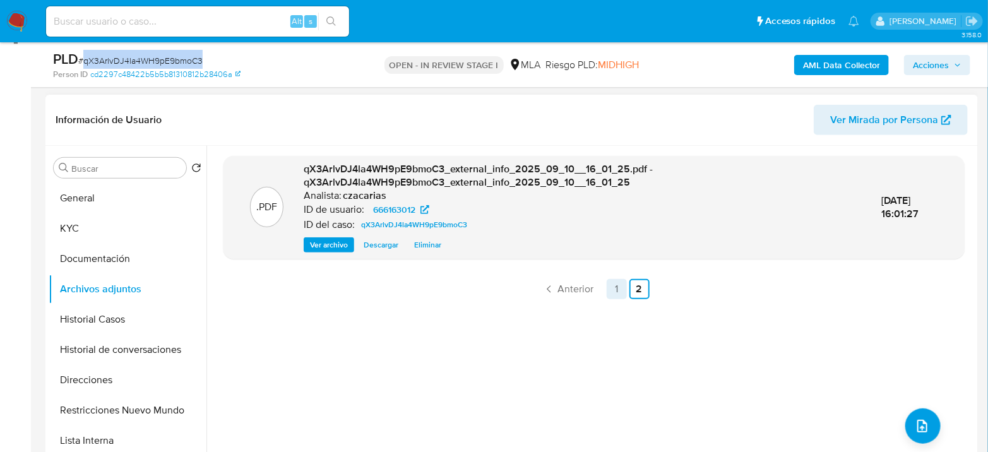
click at [614, 284] on link "1" at bounding box center [617, 289] width 20 height 20
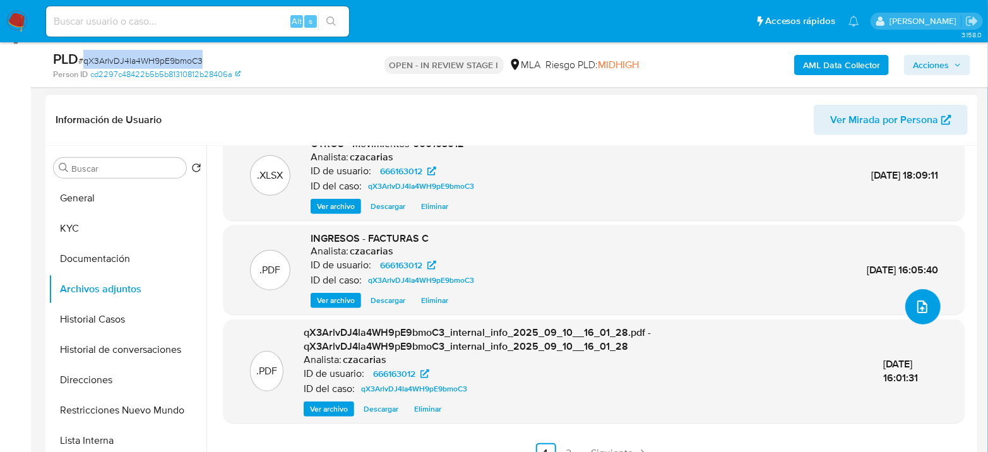
click at [915, 299] on span "upload-file" at bounding box center [922, 306] width 15 height 15
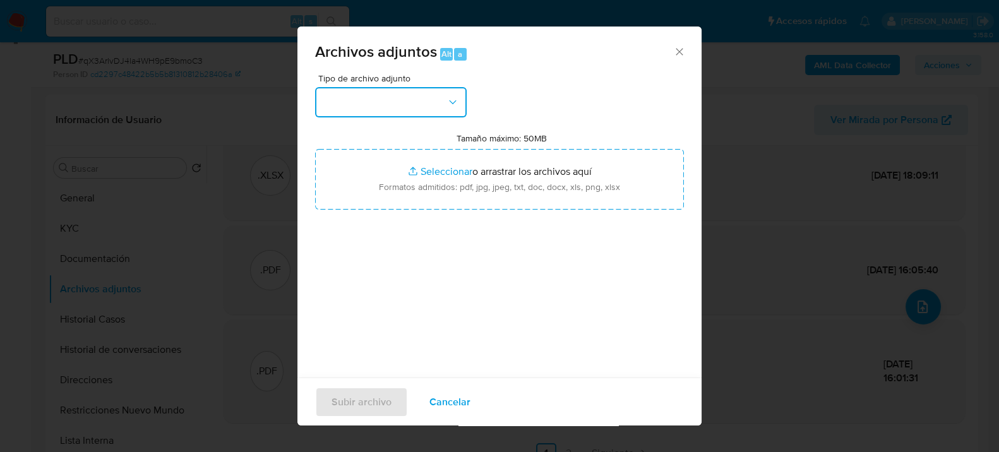
click at [428, 93] on button "button" at bounding box center [391, 102] width 152 height 30
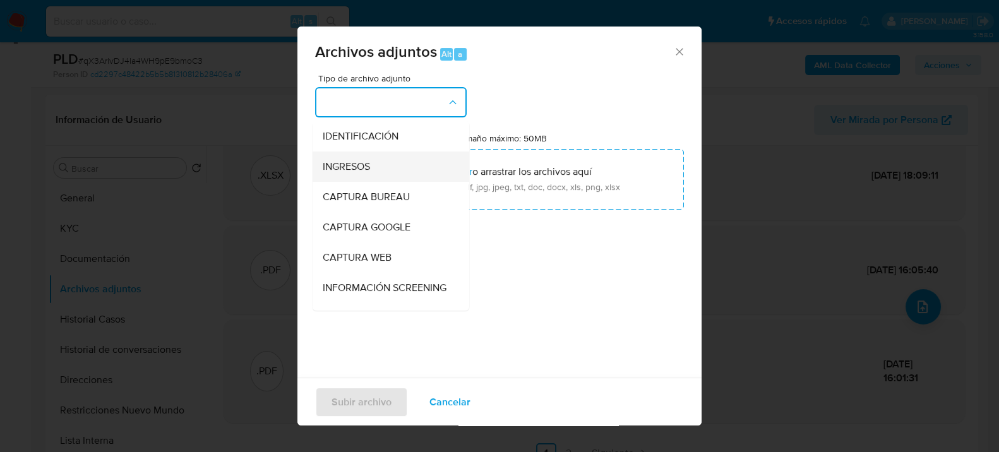
click at [347, 164] on span "INGRESOS" at bounding box center [346, 166] width 47 height 13
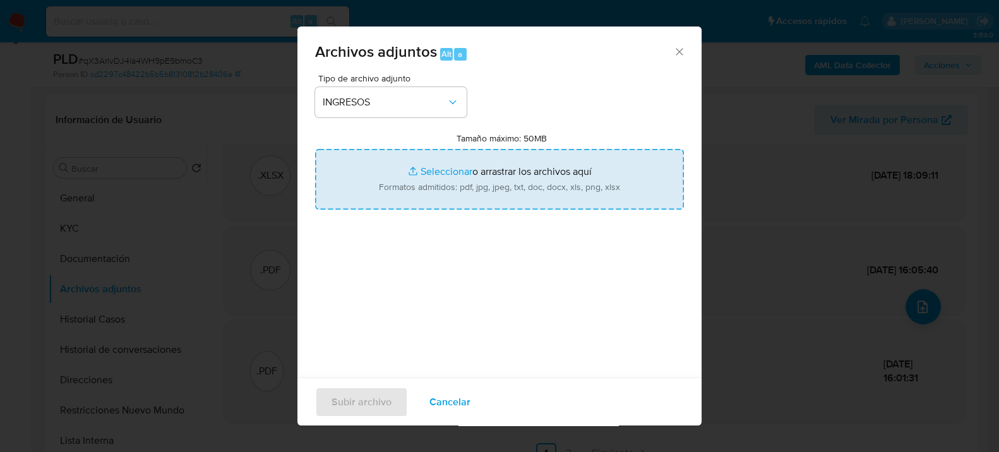
type input "C:\fakepath\Comprobantes emitidos.pdf"
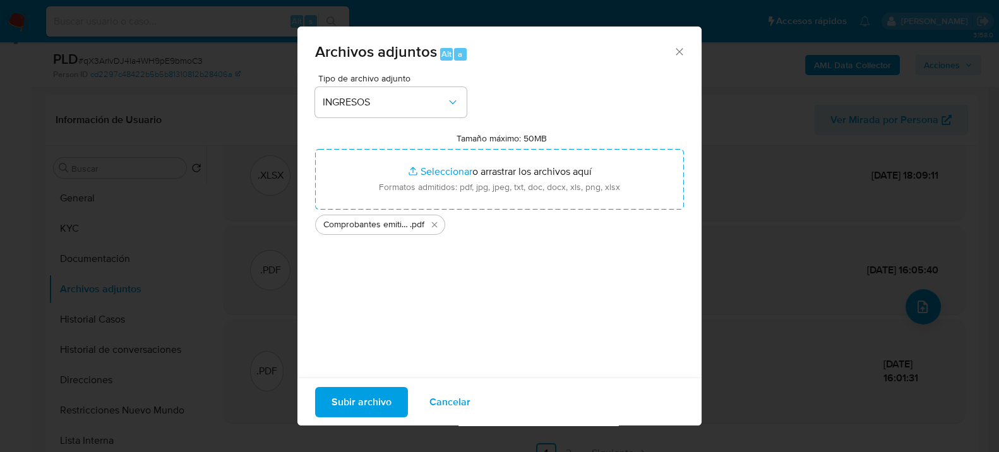
drag, startPoint x: 460, startPoint y: 177, endPoint x: 352, endPoint y: 401, distance: 248.8
click at [352, 401] on span "Subir archivo" at bounding box center [362, 402] width 60 height 28
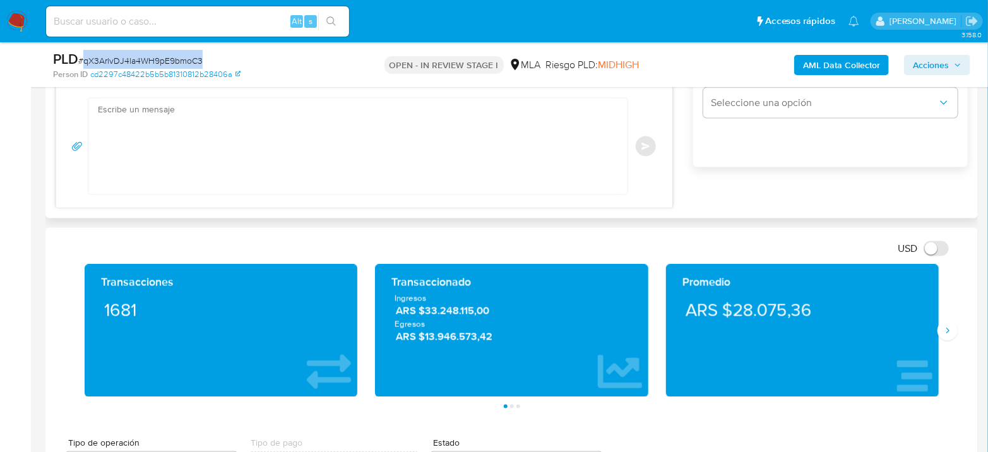
scroll to position [1024, 0]
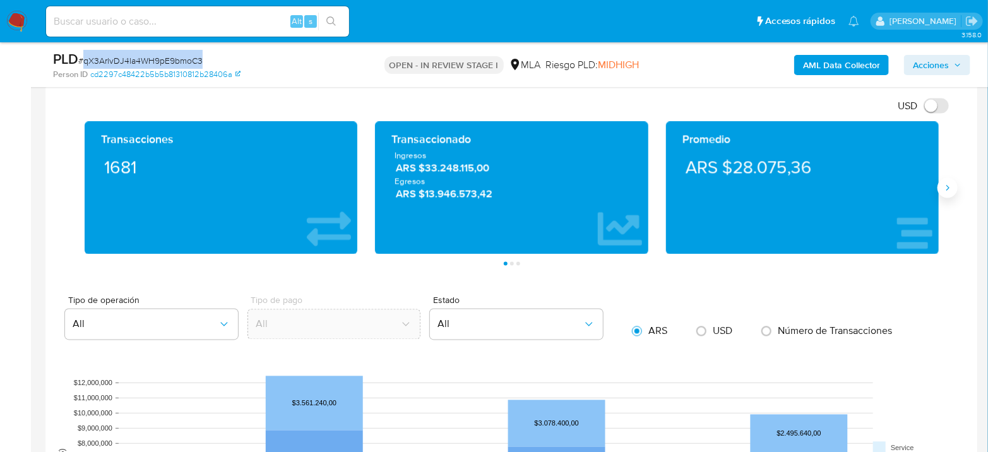
click at [942, 183] on button "Siguiente" at bounding box center [948, 188] width 20 height 20
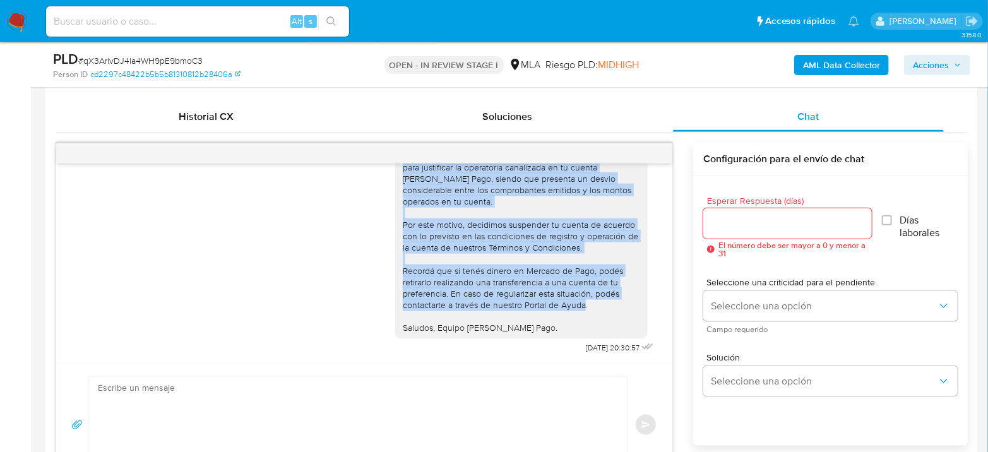
scroll to position [1575, 0]
drag, startPoint x: 392, startPoint y: 216, endPoint x: 550, endPoint y: 324, distance: 191.3
click at [550, 324] on div "Hola Juan Manuel Simoncini Garcia Muchas gracias por la respuesta. Analizamos t…" at bounding box center [521, 201] width 253 height 274
copy div "Hola Juan Manuel Simoncini Garcia Muchas gracias por la respuesta. Analizamos t…"
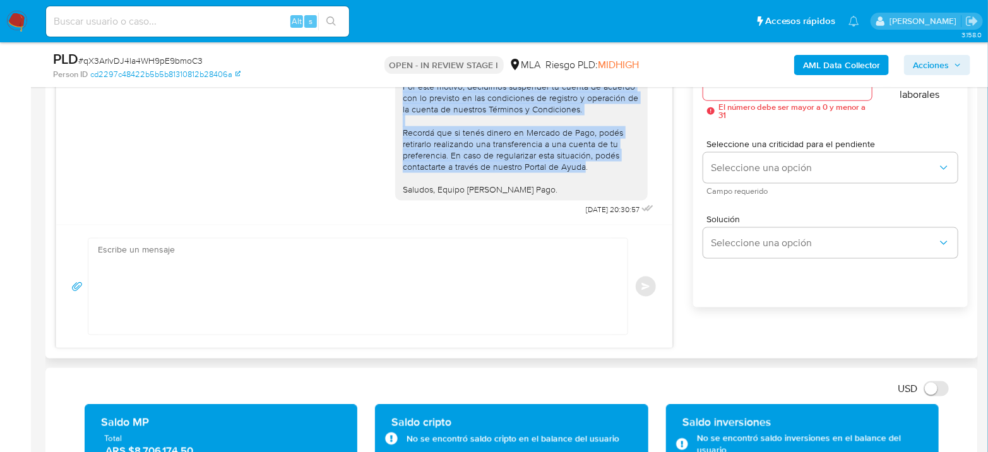
scroll to position [743, 0]
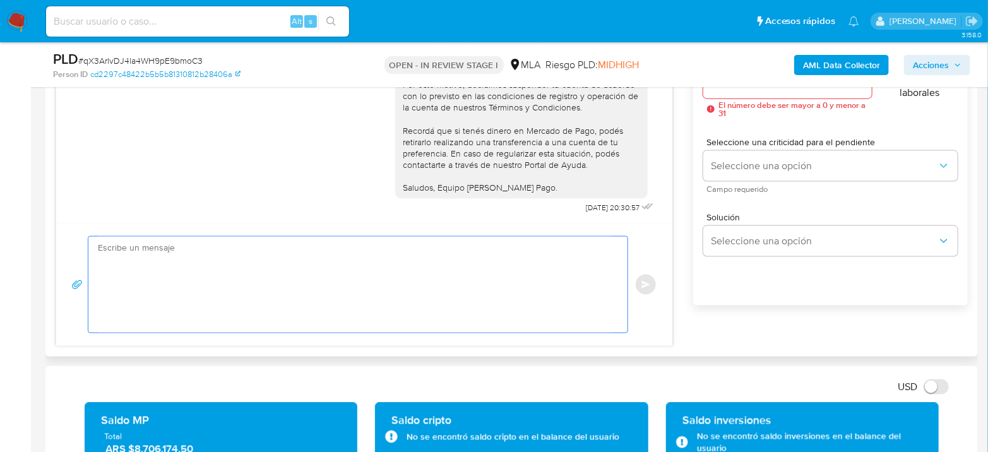
click at [314, 268] on textarea at bounding box center [355, 285] width 514 height 96
paste textarea "Hola Juan Manuel Simoncini Garcia Muchas gracias por la respuesta. Analizamos t…"
type textarea "Hola Juan Manuel Simoncini Garcia Muchas gracias por la respuesta. Analizamos t…"
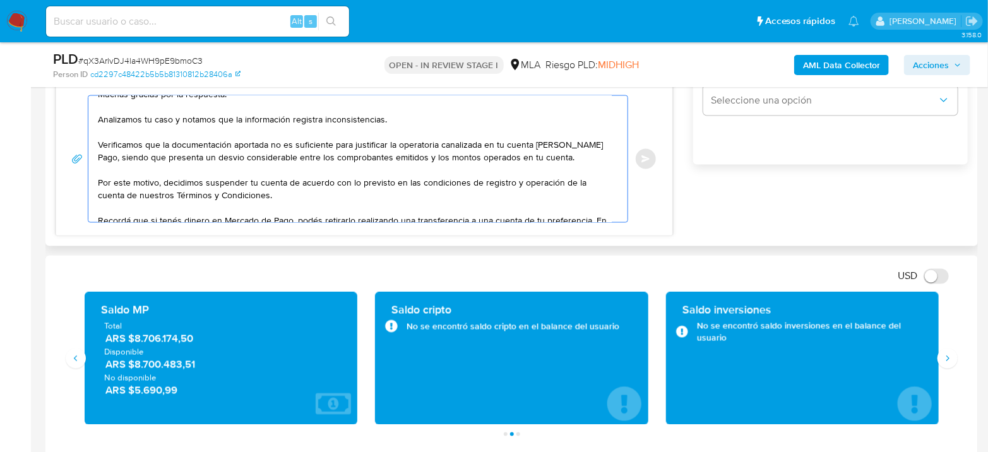
scroll to position [0, 0]
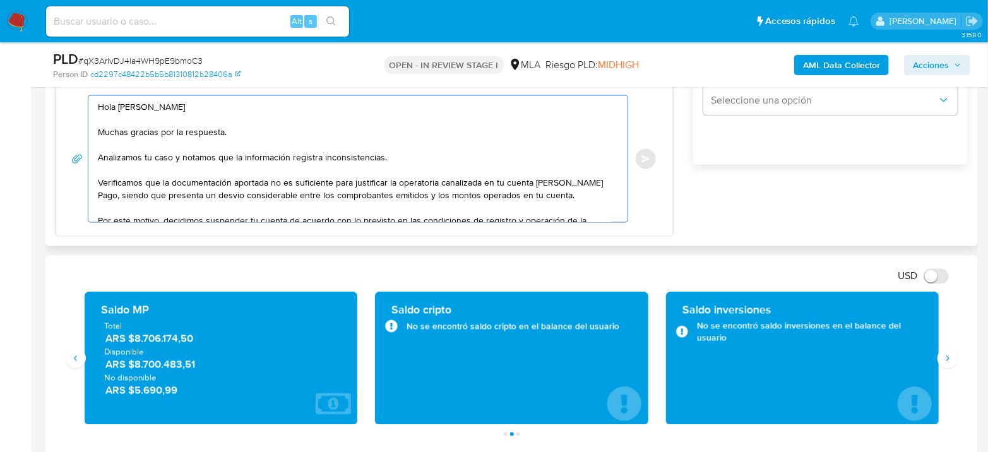
drag, startPoint x: 357, startPoint y: 207, endPoint x: 56, endPoint y: 90, distance: 323.1
click at [56, 90] on div "Hola Juan Manuel Simoncini Garcia Muchas gracias por la respuesta. Analizamos t…" at bounding box center [364, 158] width 616 height 153
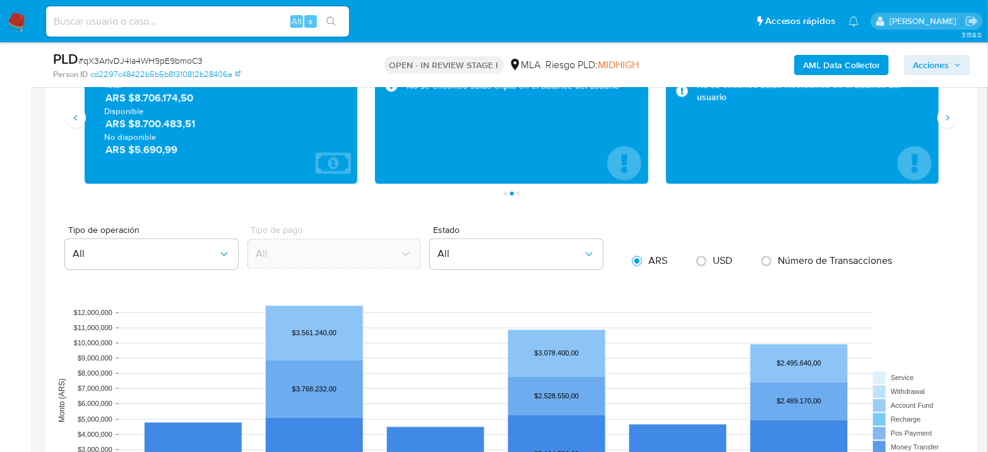
scroll to position [1024, 0]
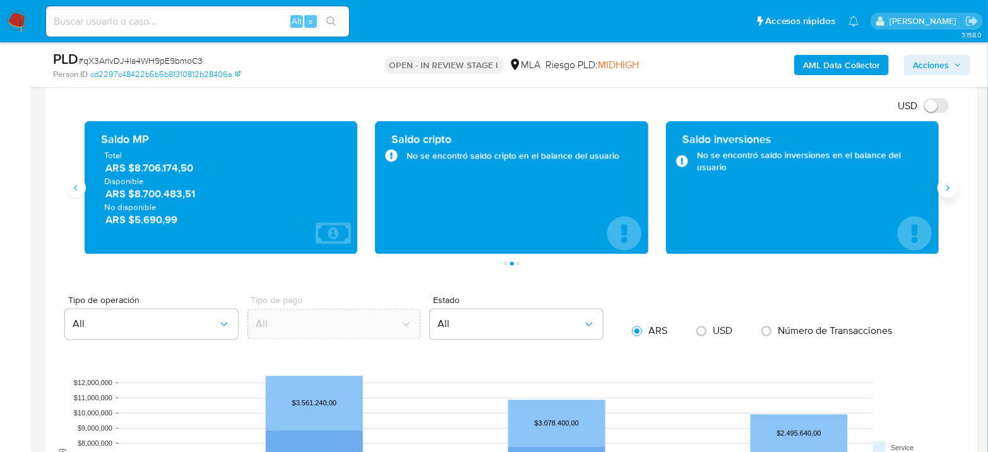
click at [940, 188] on button "Siguiente" at bounding box center [948, 188] width 20 height 20
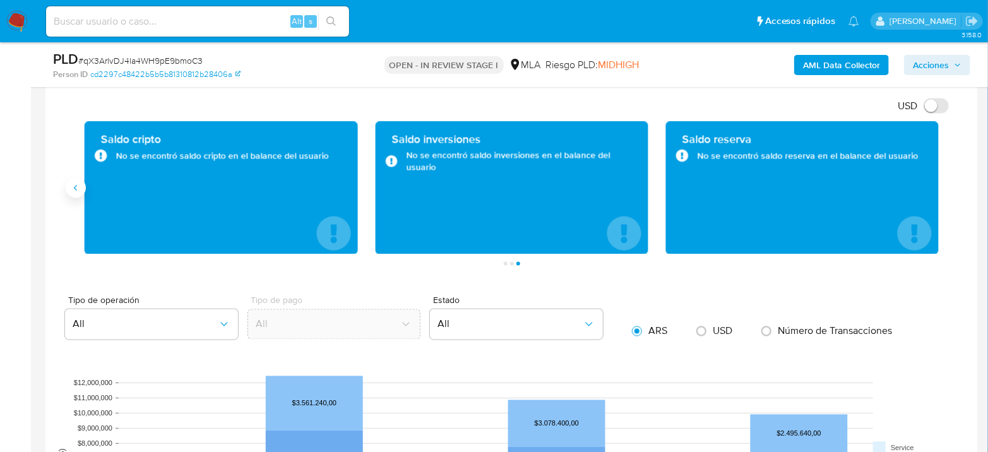
click at [74, 186] on icon "Anterior" at bounding box center [76, 188] width 10 height 10
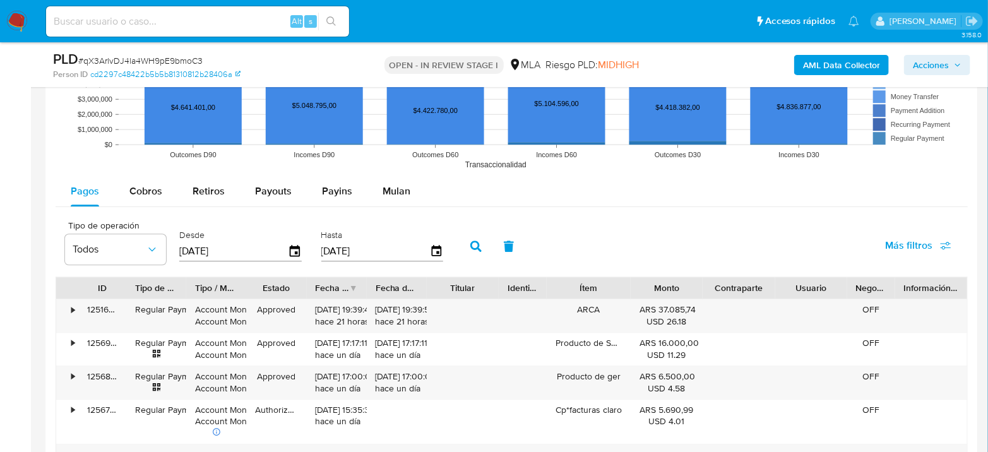
scroll to position [1515, 0]
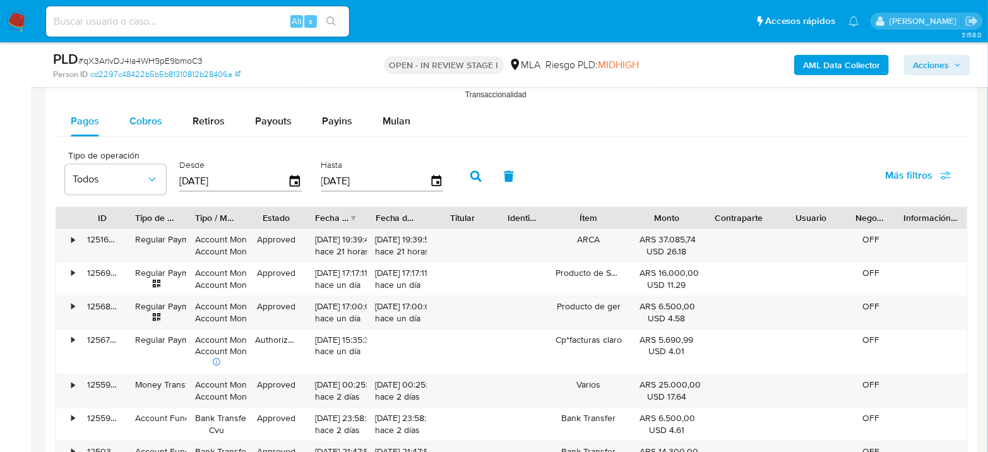
click at [153, 116] on span "Cobros" at bounding box center [145, 121] width 33 height 15
select select "10"
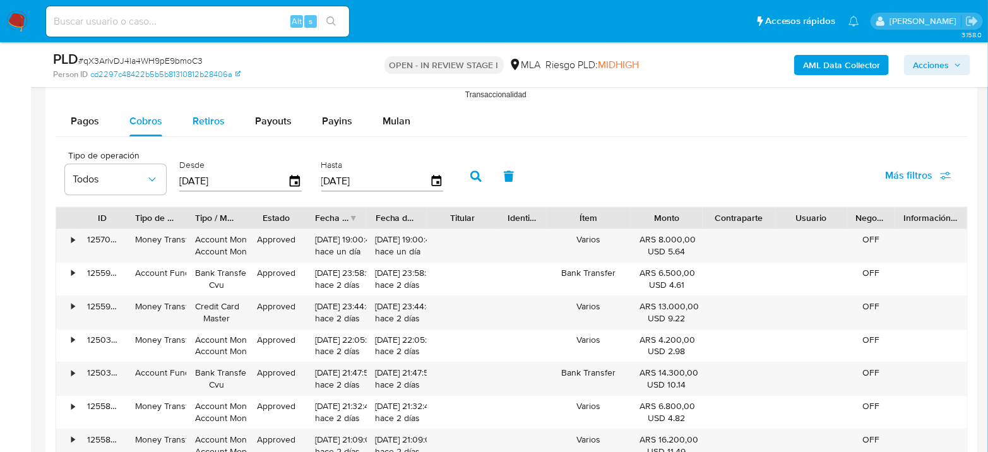
click at [182, 124] on button "Retiros" at bounding box center [208, 121] width 63 height 30
select select "10"
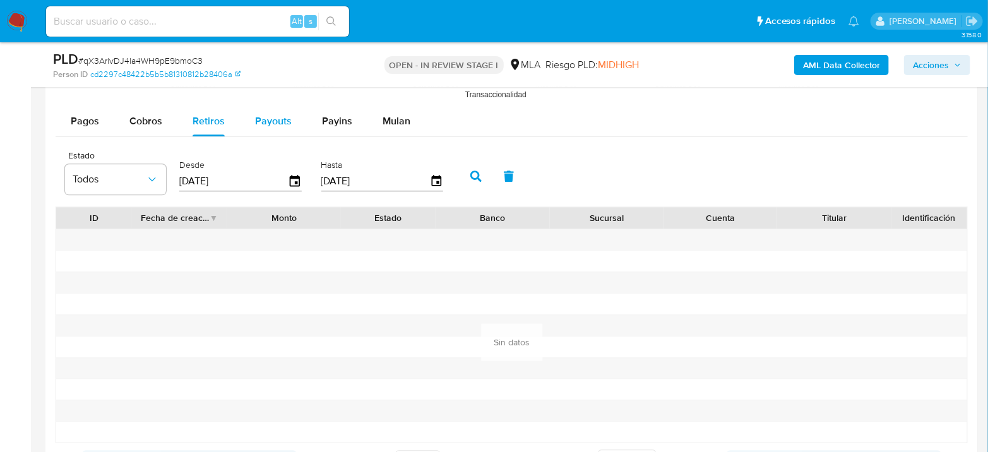
click at [294, 125] on button "Payouts" at bounding box center [273, 121] width 67 height 30
select select "10"
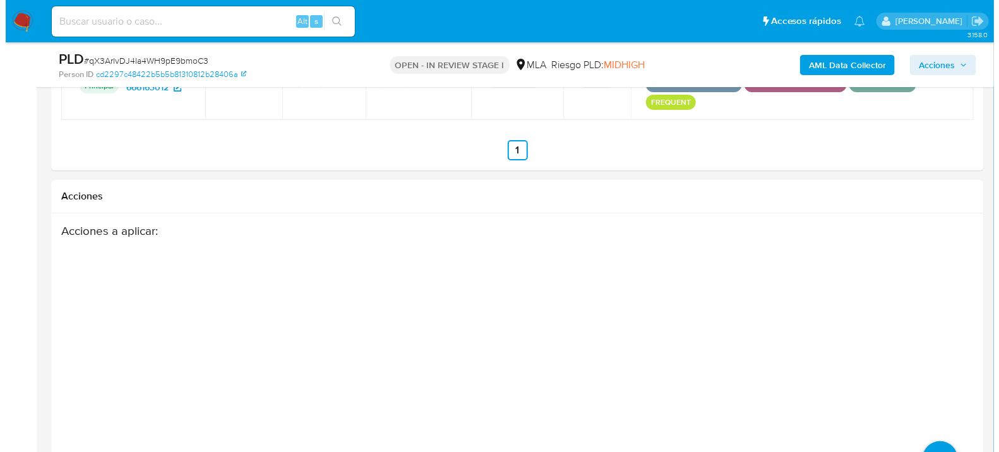
scroll to position [2275, 0]
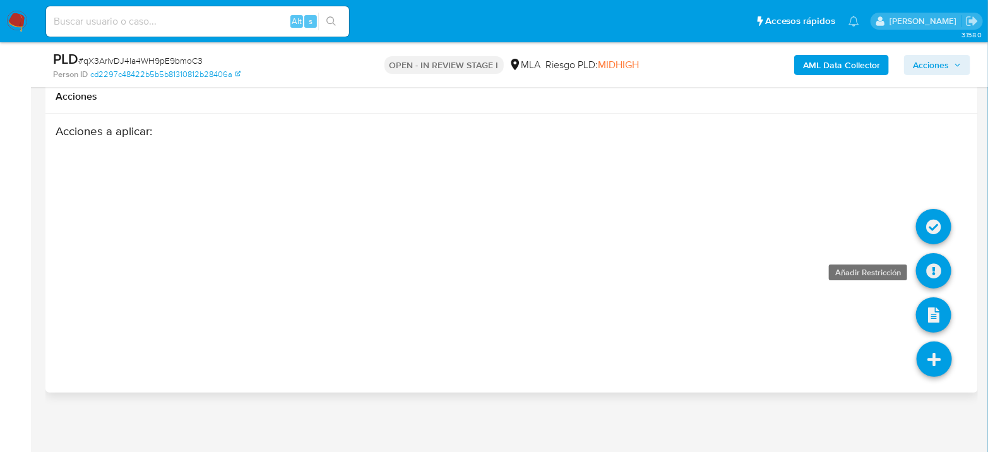
click at [928, 255] on icon at bounding box center [933, 270] width 35 height 35
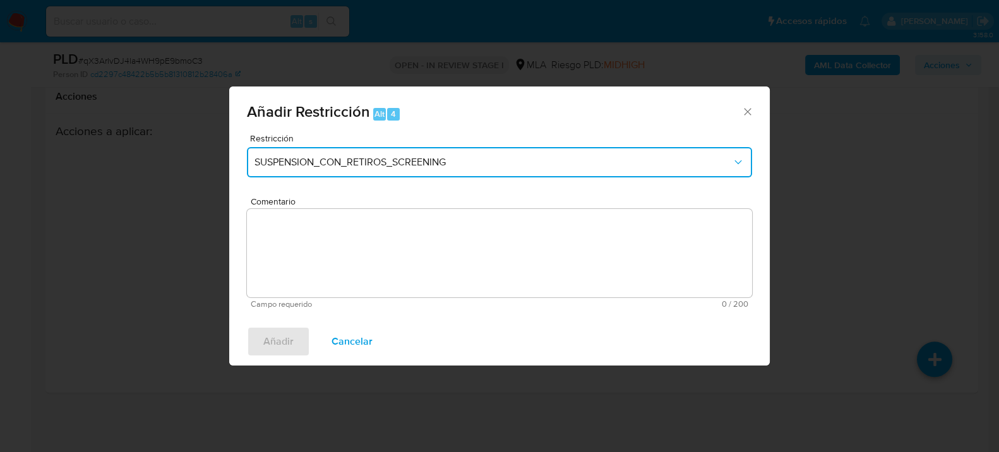
click at [520, 157] on span "SUSPENSION_CON_RETIROS_SCREENING" at bounding box center [493, 162] width 477 height 13
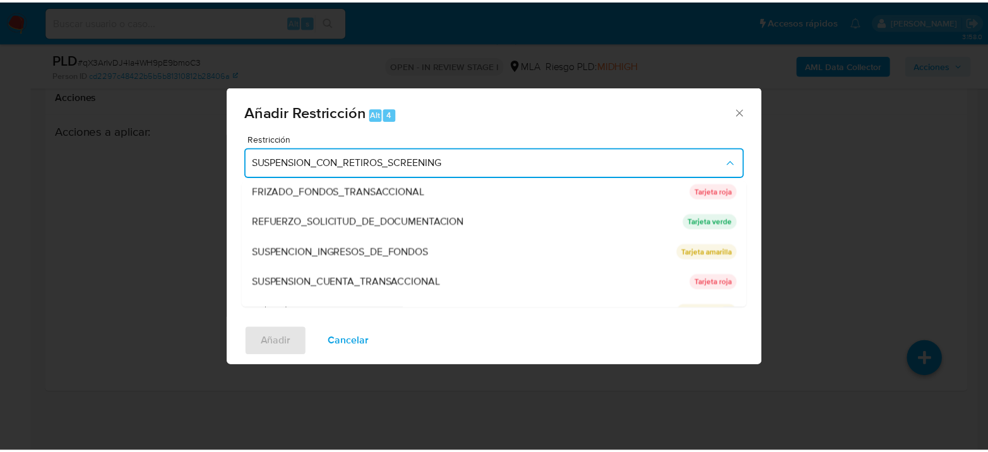
scroll to position [267, 0]
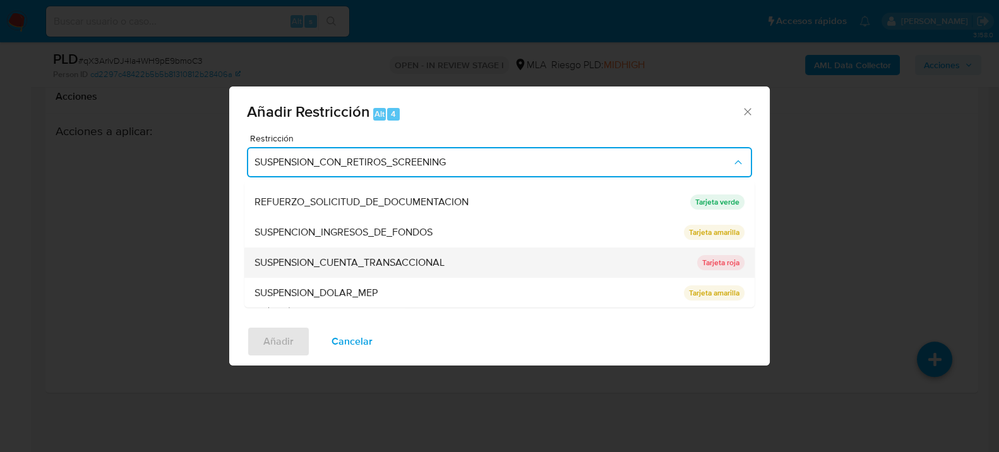
click at [405, 256] on span "SUSPENSION_CUENTA_TRANSACCIONAL" at bounding box center [350, 262] width 190 height 13
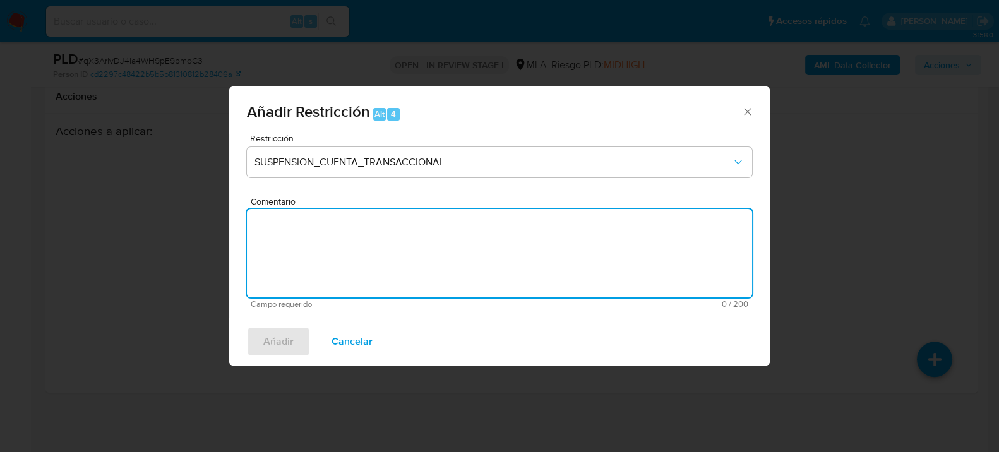
click at [553, 253] on textarea "Comentario" at bounding box center [499, 253] width 505 height 88
type textarea "AML"
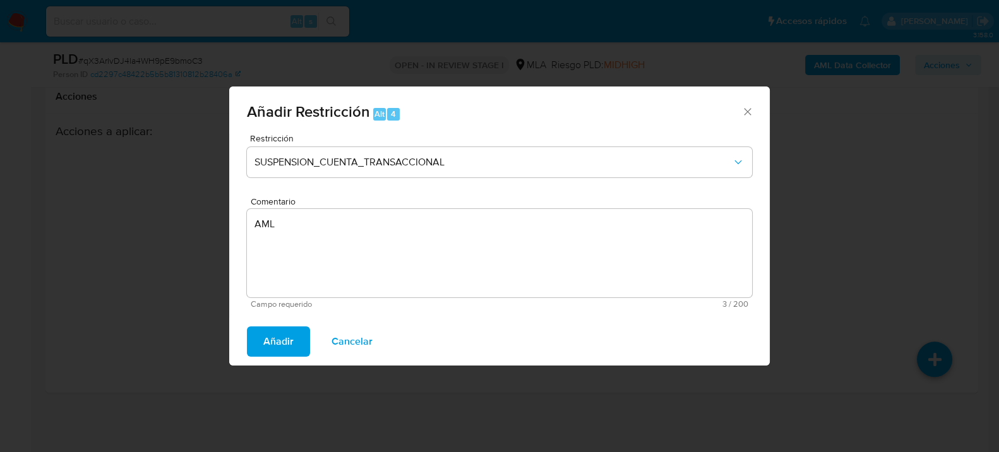
click at [258, 337] on button "Añadir" at bounding box center [278, 341] width 63 height 30
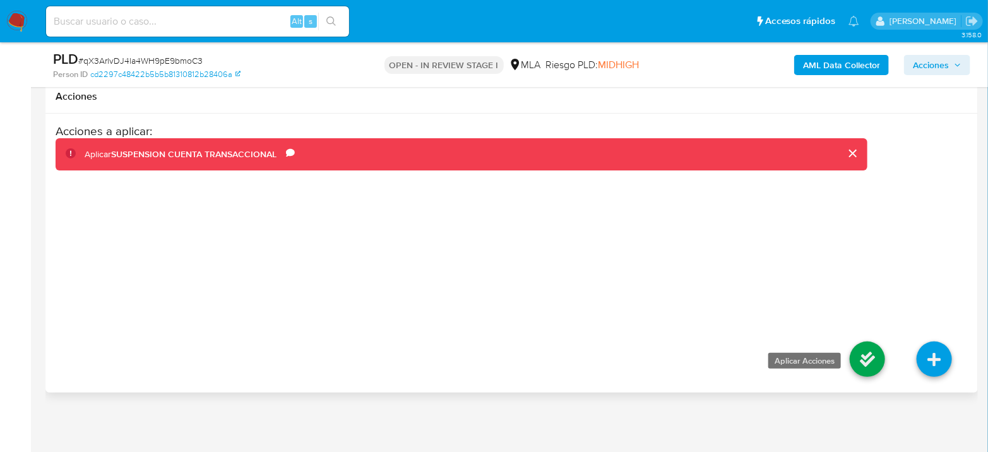
click at [873, 359] on icon at bounding box center [867, 359] width 35 height 35
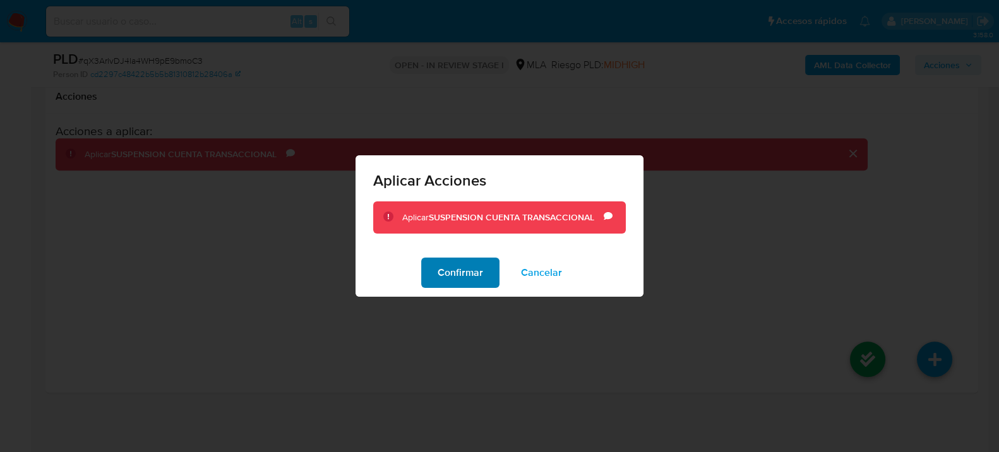
click at [466, 280] on span "Confirmar" at bounding box center [460, 273] width 45 height 28
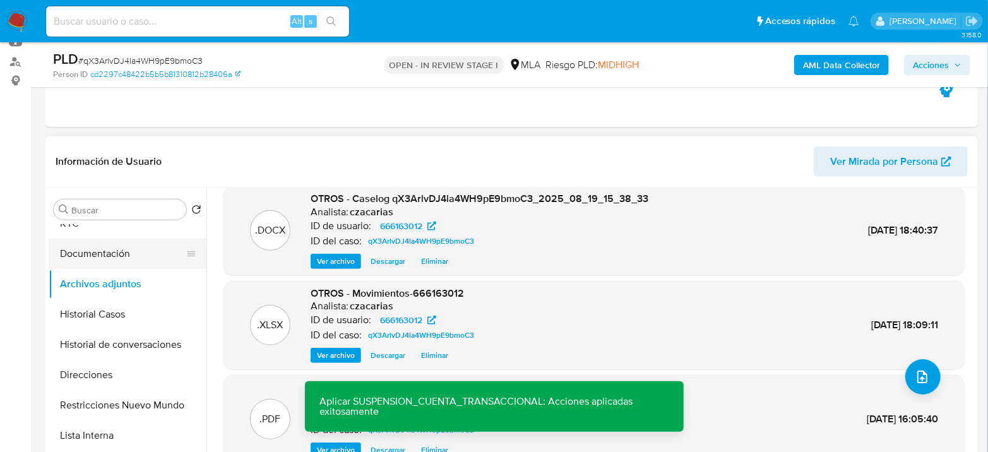
scroll to position [70, 0]
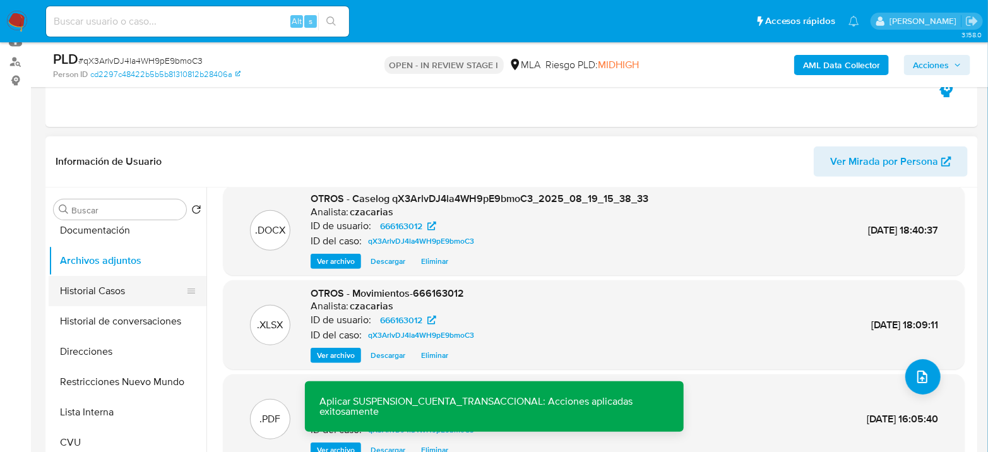
click at [97, 288] on button "Historial Casos" at bounding box center [123, 291] width 148 height 30
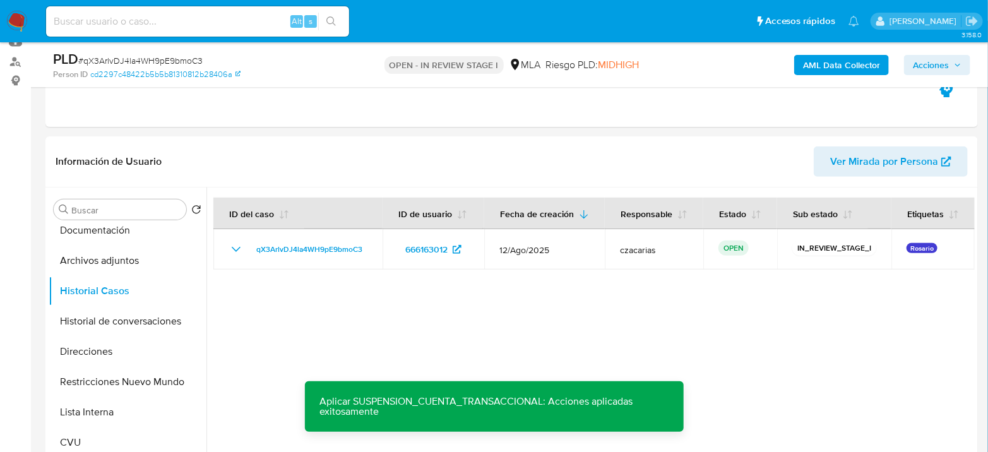
click at [935, 69] on span "Acciones" at bounding box center [931, 65] width 36 height 20
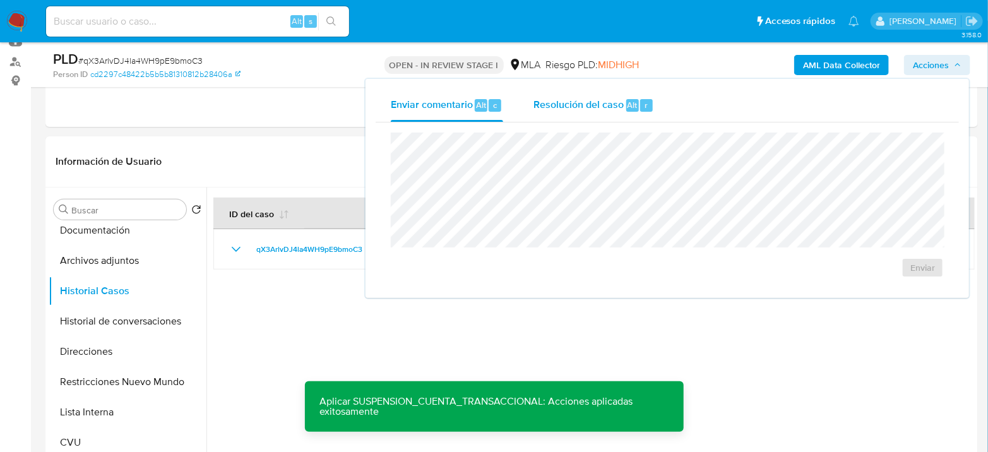
click at [611, 104] on span "Resolución del caso" at bounding box center [579, 104] width 90 height 15
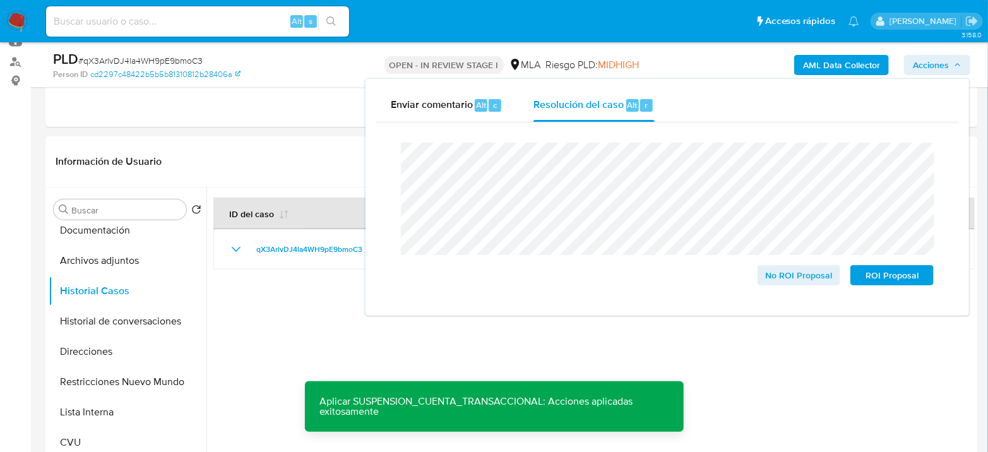
click at [155, 61] on span "# qX3ArlvDJ4la4WH9pE9bmoC3" at bounding box center [140, 60] width 124 height 13
click at [156, 61] on span "# qX3ArlvDJ4la4WH9pE9bmoC3" at bounding box center [140, 60] width 124 height 13
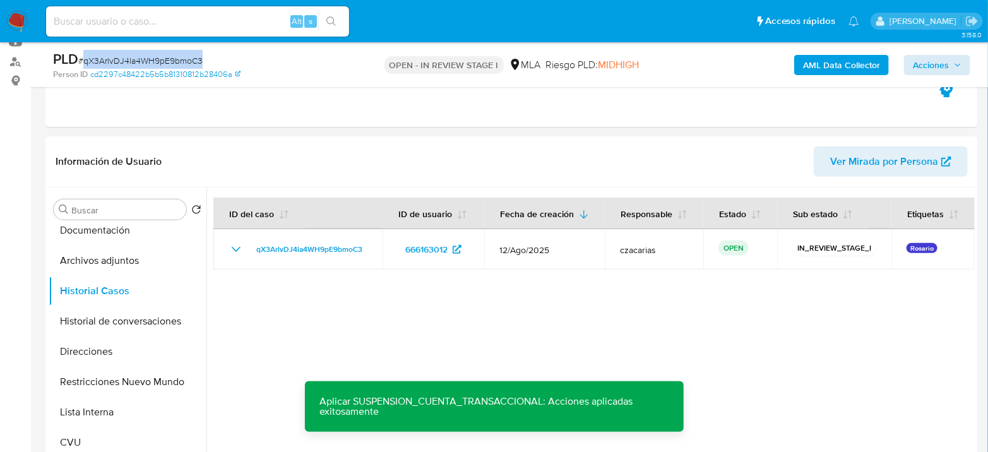
copy span "qX3ArlvDJ4la4WH9pE9bmoC3"
click at [913, 52] on div "AML Data Collector Acciones" at bounding box center [819, 65] width 302 height 30
click at [918, 56] on span "Acciones" at bounding box center [931, 65] width 36 height 20
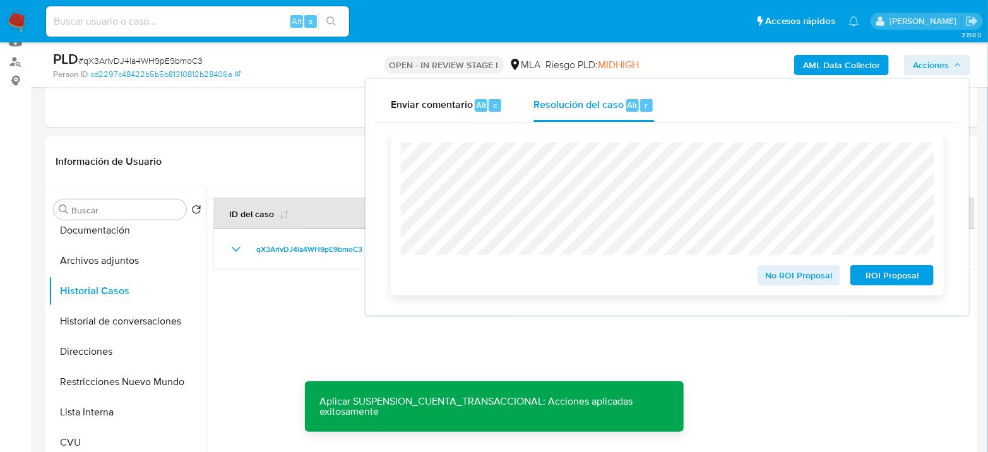
click at [904, 279] on span "ROI Proposal" at bounding box center [892, 276] width 66 height 18
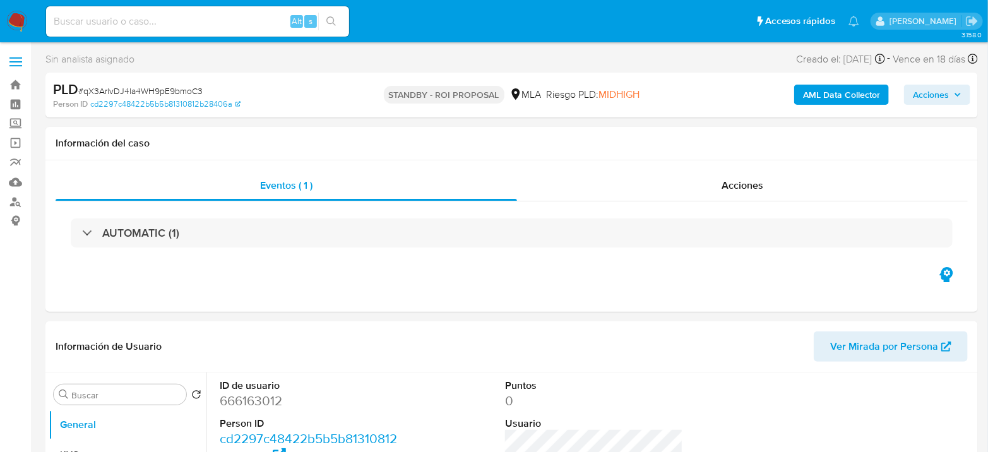
select select "10"
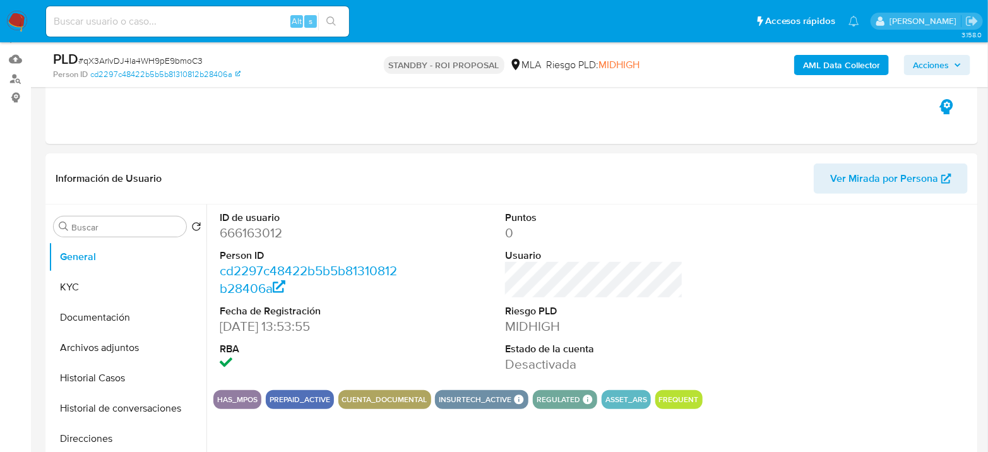
scroll to position [140, 0]
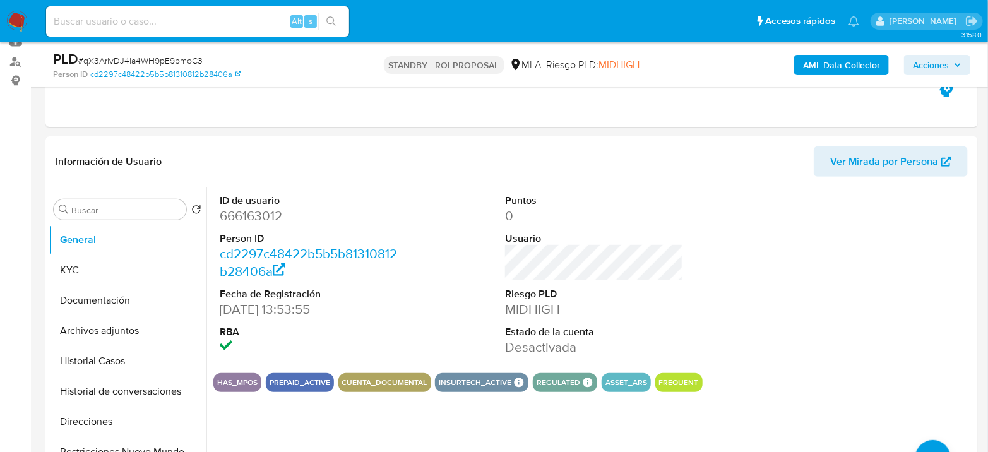
click at [21, 16] on img at bounding box center [16, 21] width 21 height 21
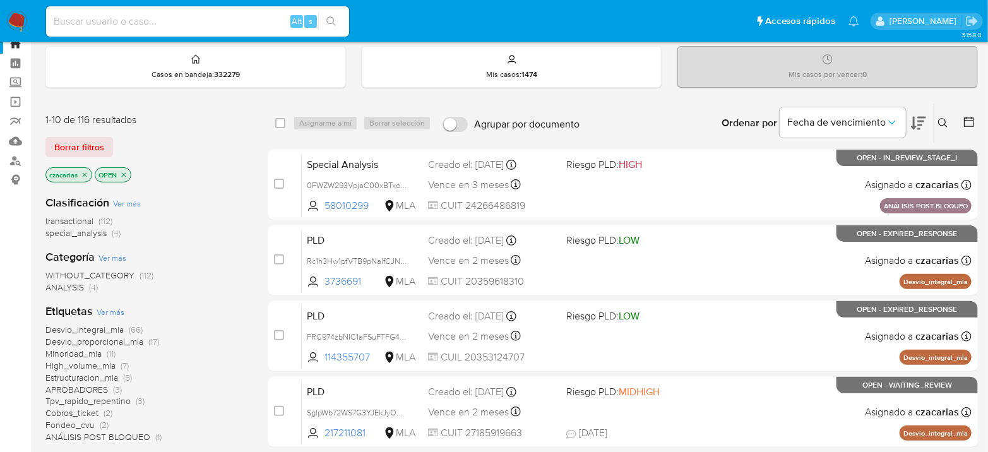
scroll to position [70, 0]
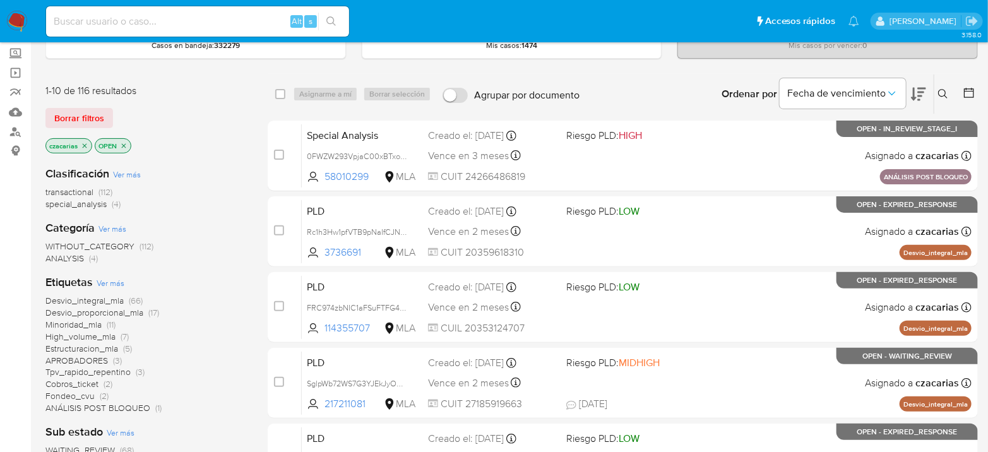
click at [57, 203] on span "special_analysis" at bounding box center [75, 204] width 61 height 13
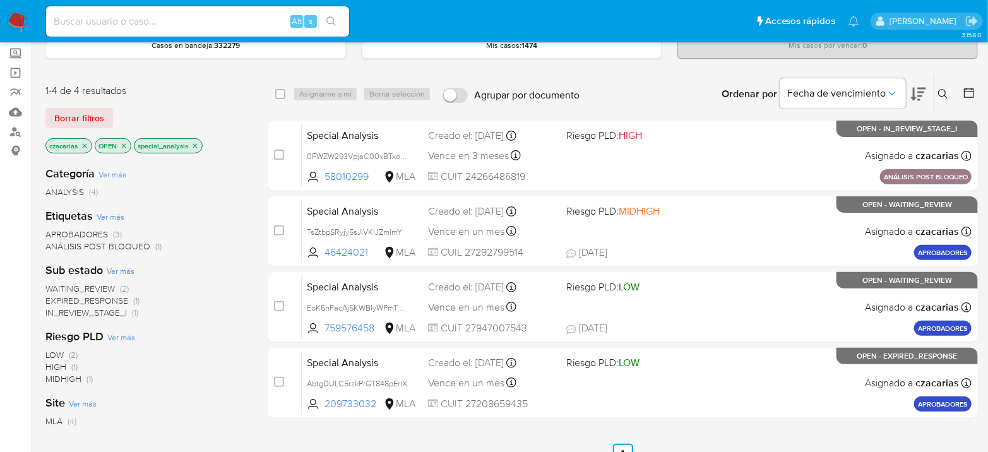
click at [15, 16] on img at bounding box center [16, 21] width 21 height 21
